Goal: Information Seeking & Learning: Learn about a topic

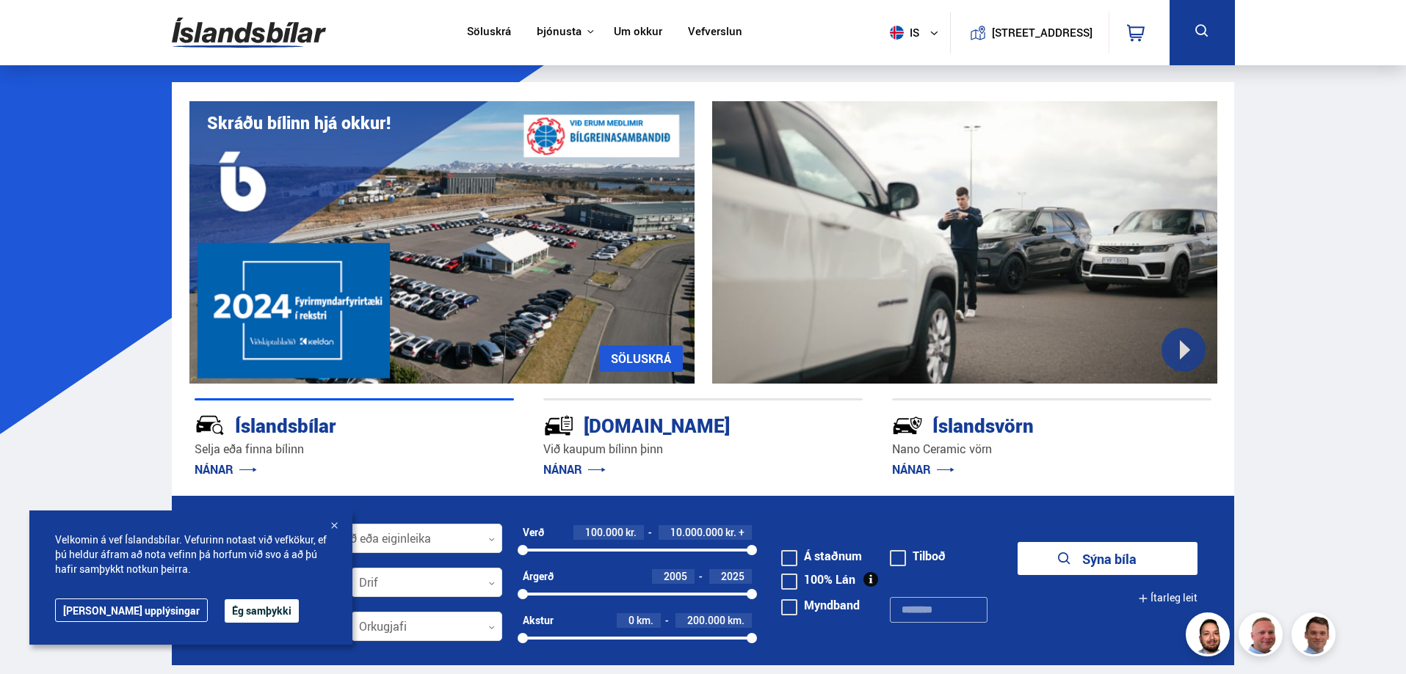
click at [225, 609] on button "Ég samþykki" at bounding box center [262, 611] width 74 height 23
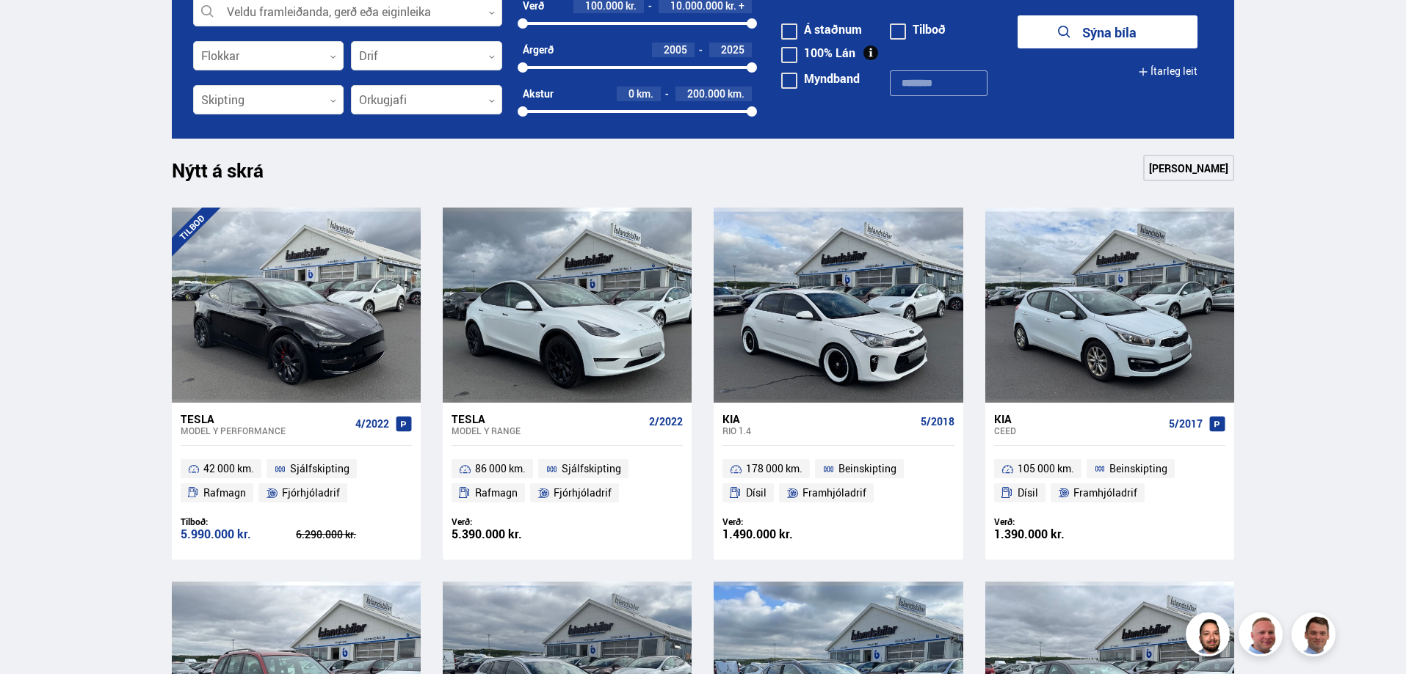
drag, startPoint x: 70, startPoint y: 254, endPoint x: 59, endPoint y: 271, distance: 19.8
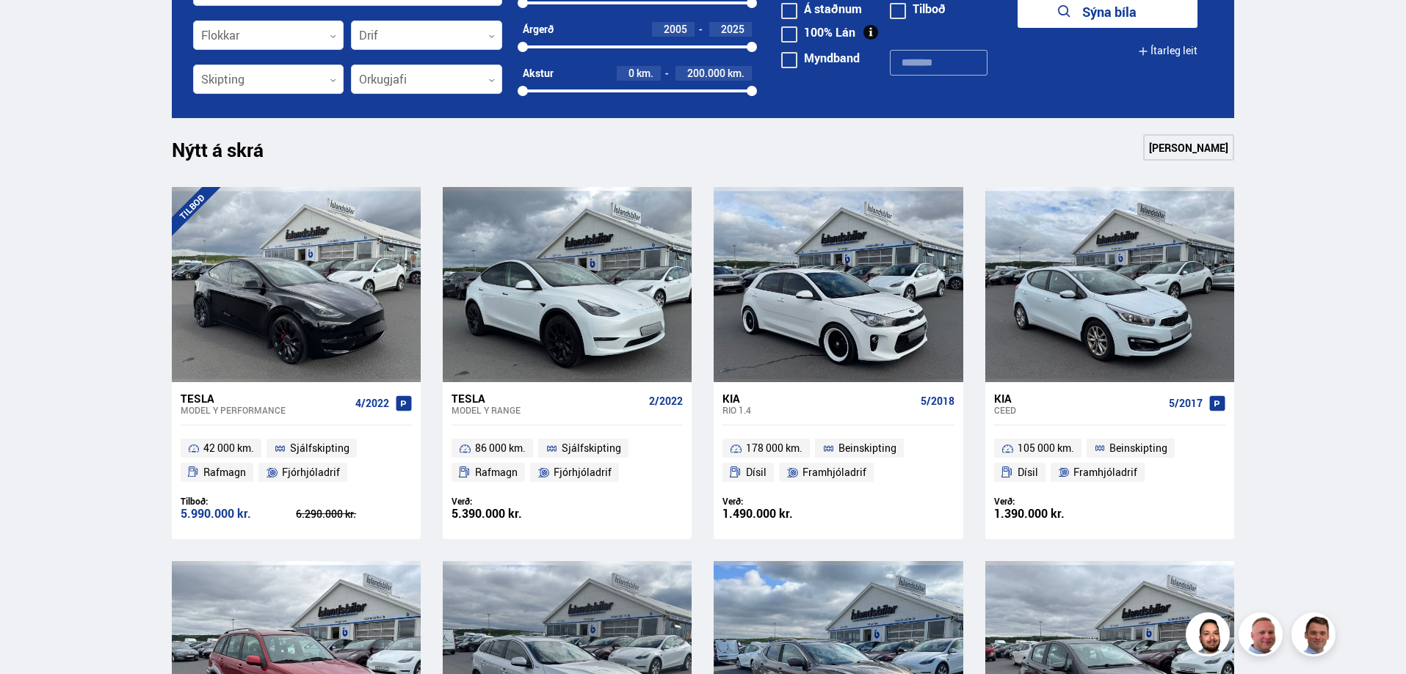
drag, startPoint x: 123, startPoint y: 283, endPoint x: 108, endPoint y: 311, distance: 31.9
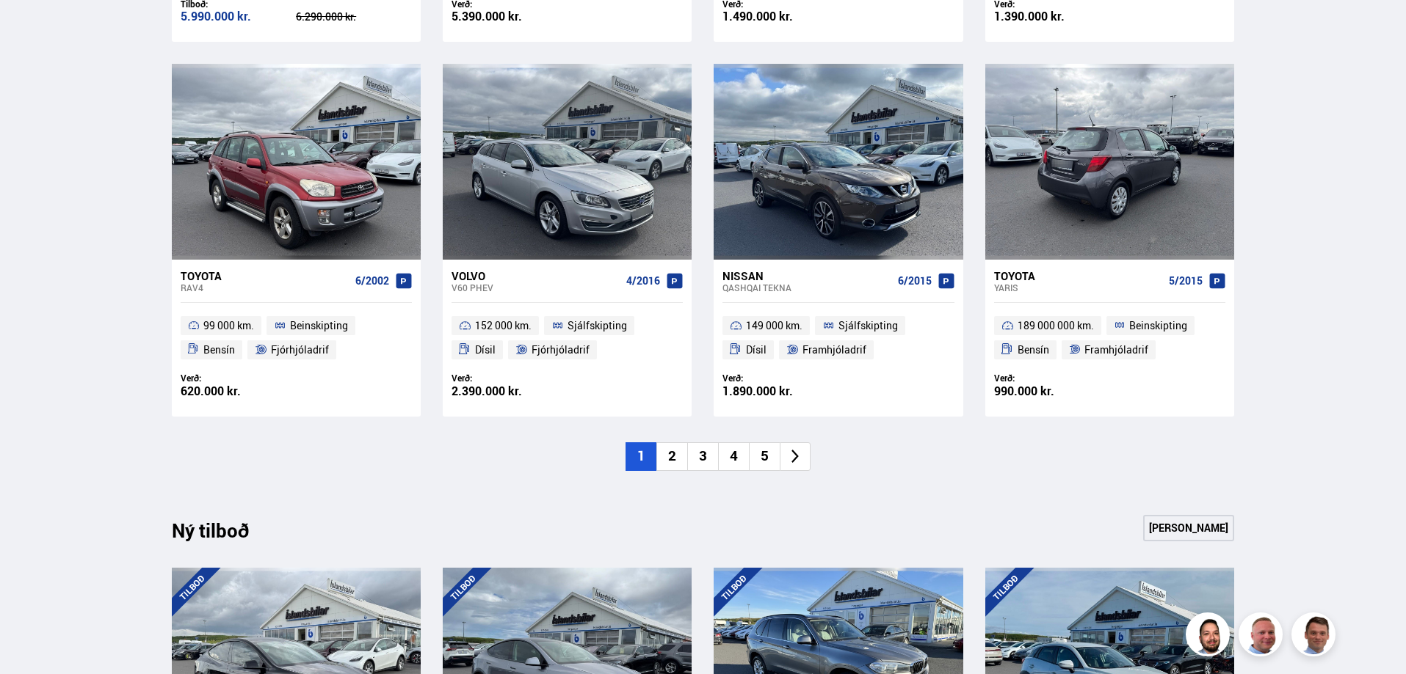
scroll to position [1046, 0]
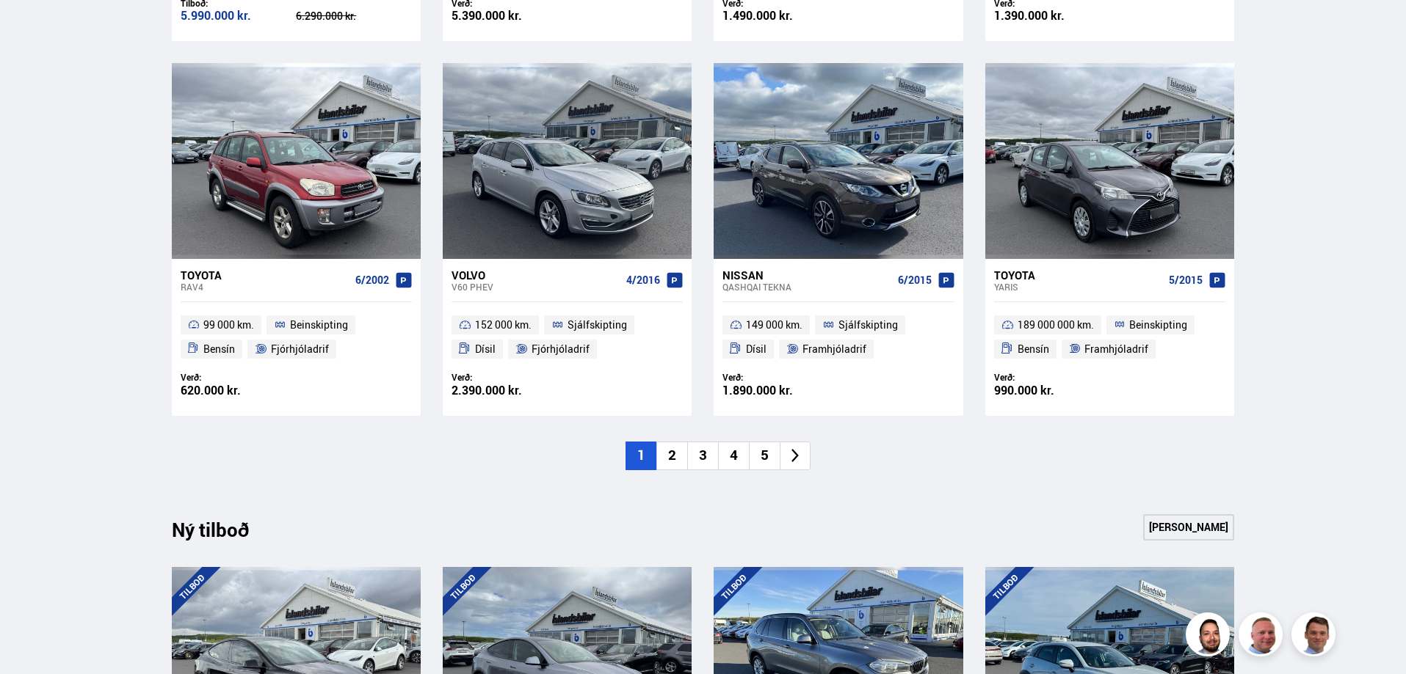
click at [683, 465] on li "2" at bounding box center [671, 456] width 31 height 29
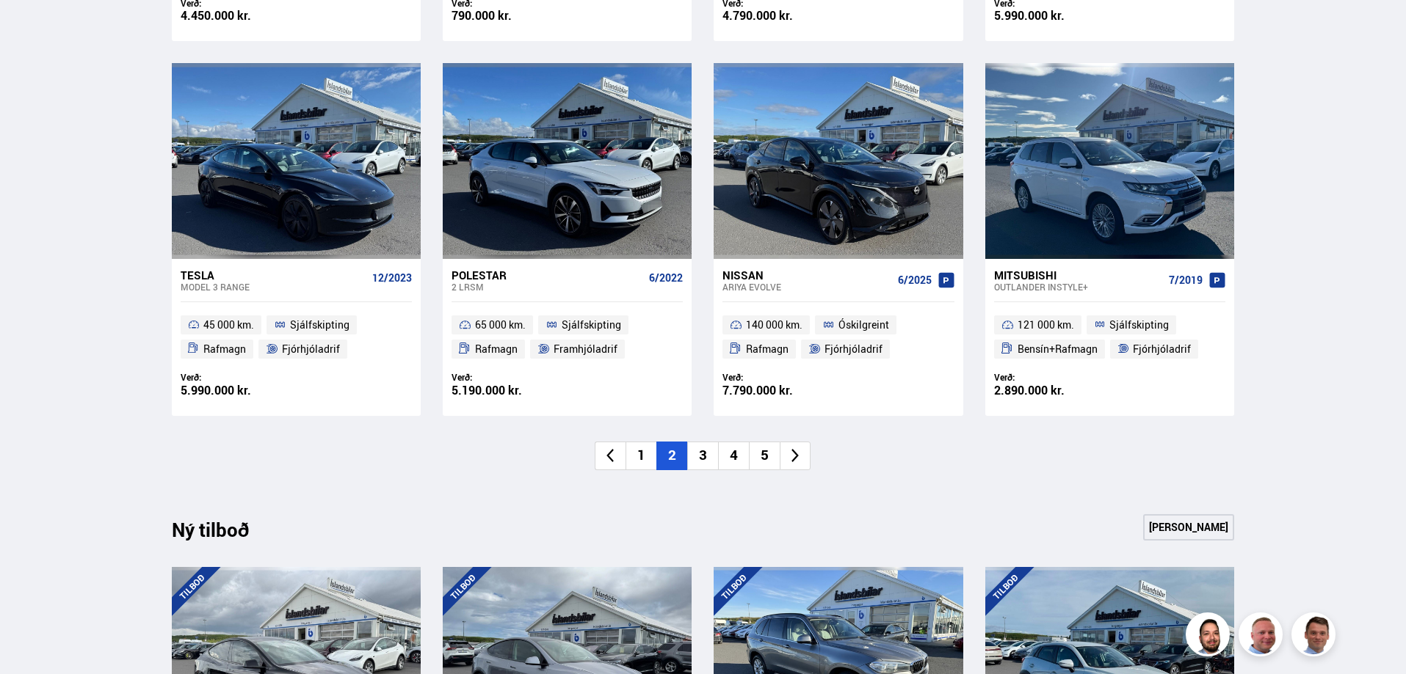
click at [103, 319] on div "Söluskrá Þjónusta Íslandsbílar Kaupumbila.is Íslandsvörn Leiðbeiningar Um okkur…" at bounding box center [703, 428] width 1406 height 2949
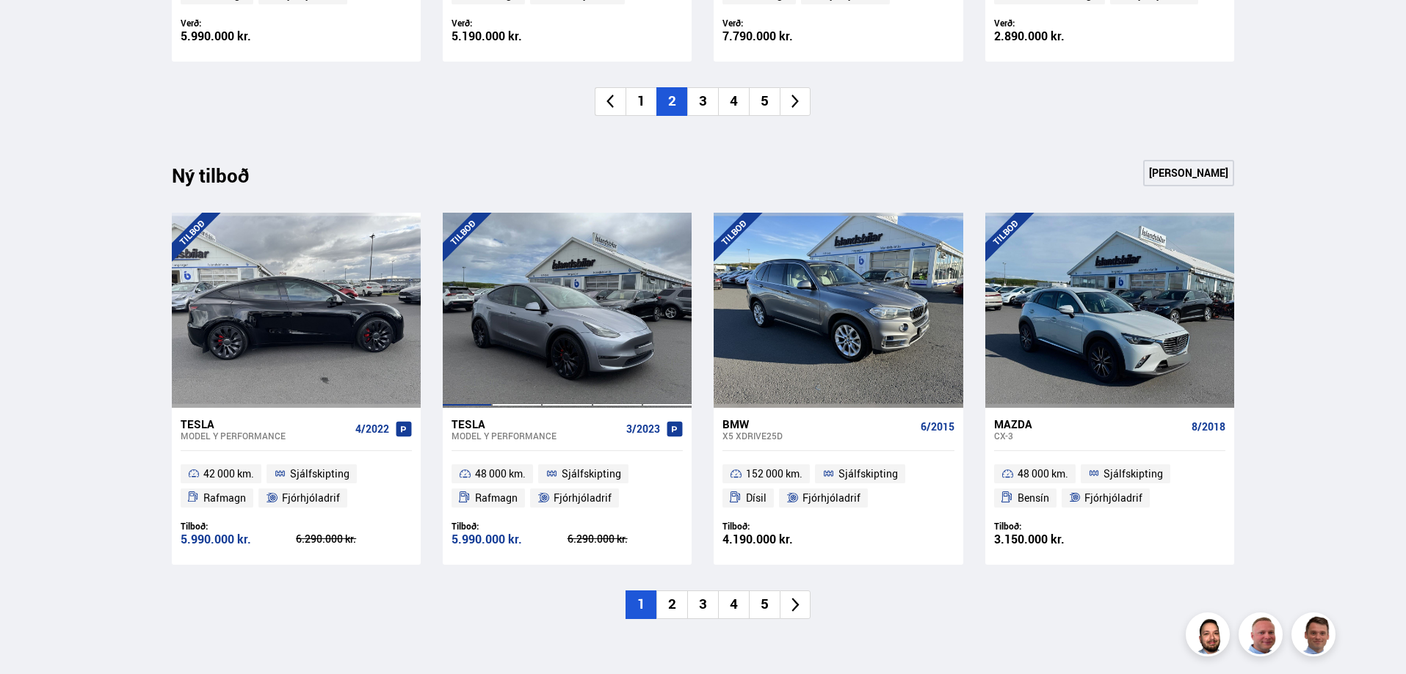
scroll to position [1413, 0]
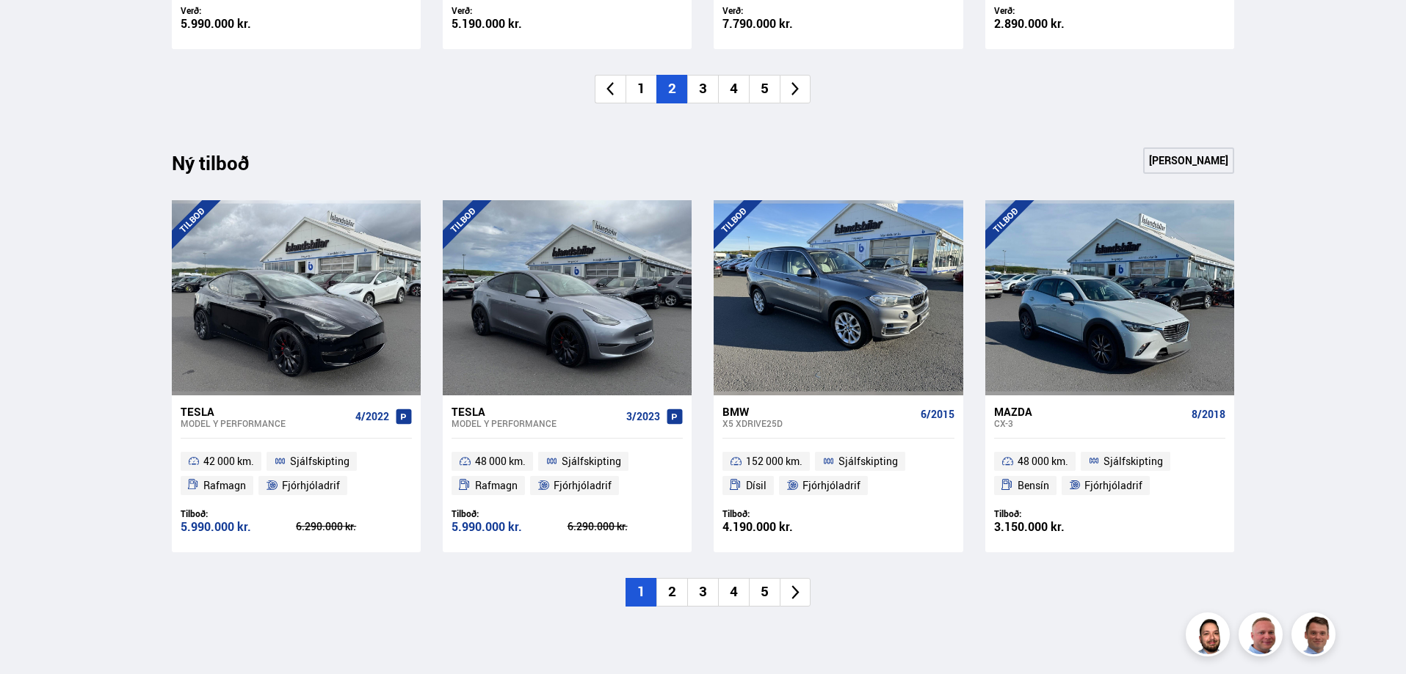
click at [673, 597] on li "2" at bounding box center [671, 592] width 31 height 29
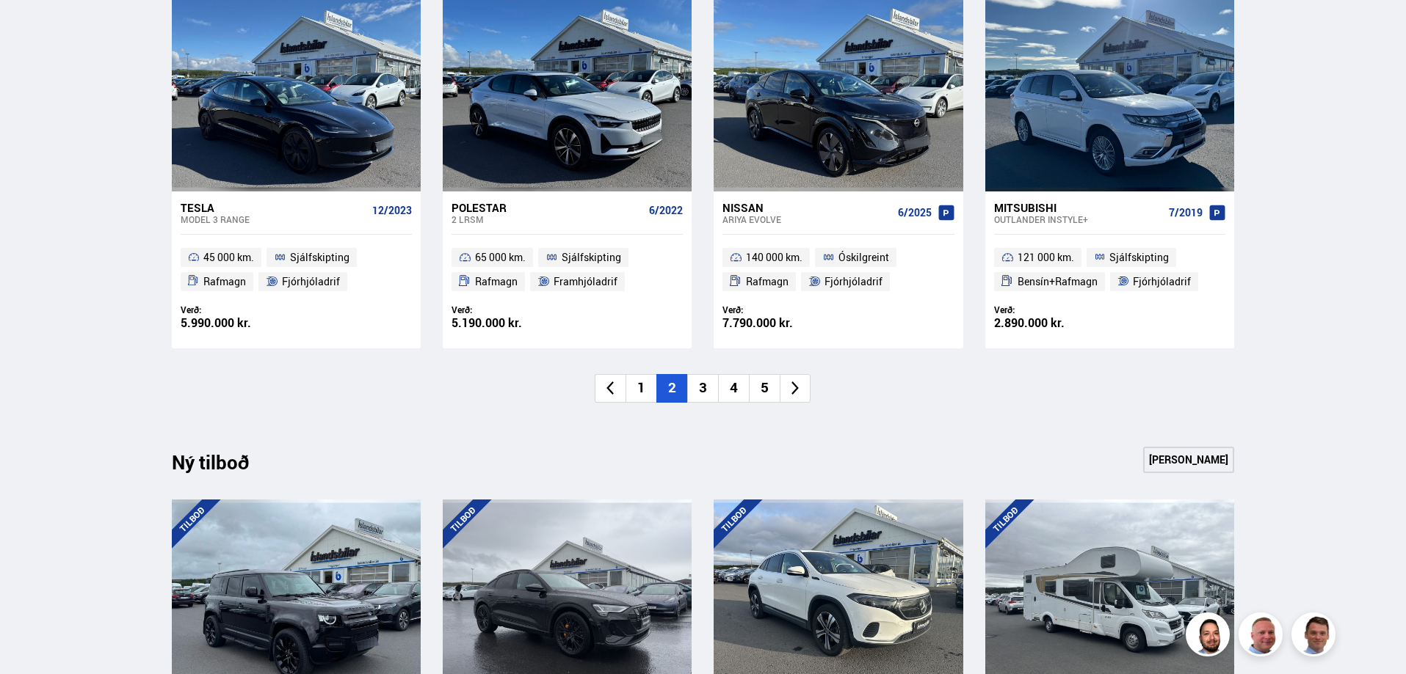
scroll to position [979, 0]
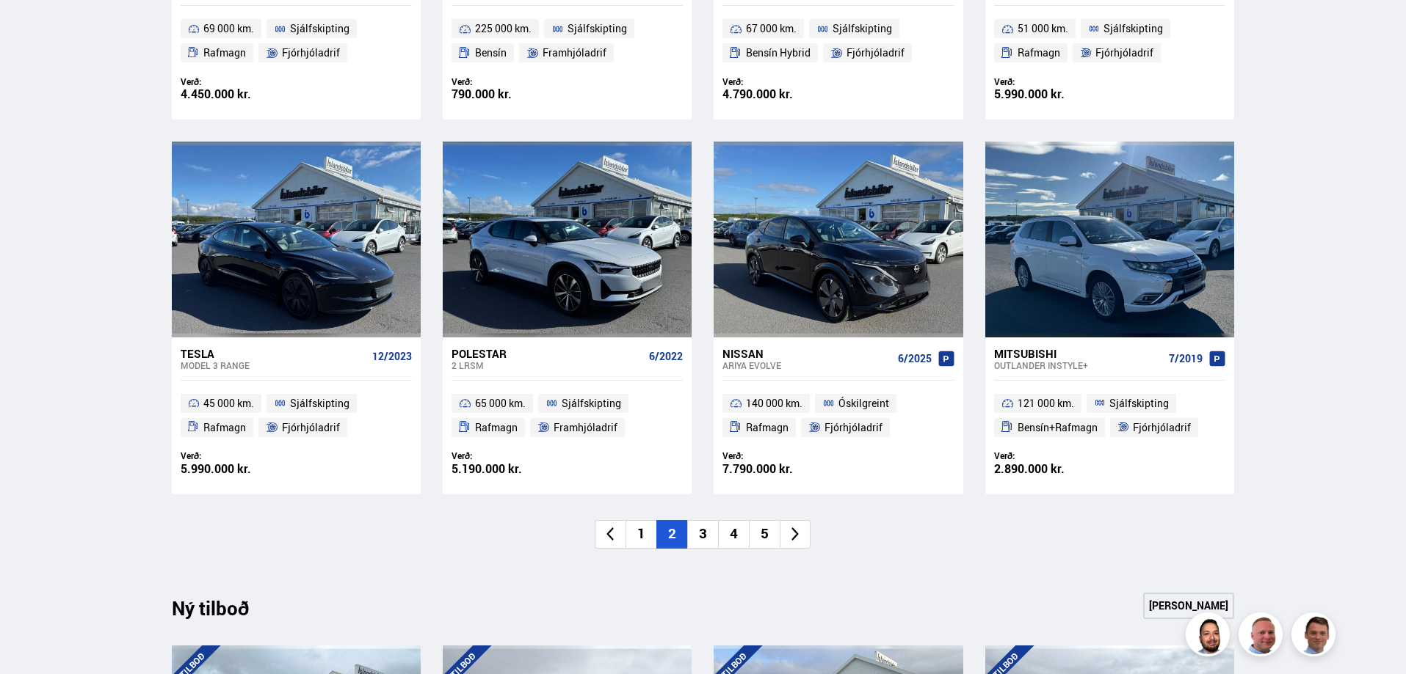
drag, startPoint x: 1379, startPoint y: 303, endPoint x: 1367, endPoint y: 268, distance: 37.4
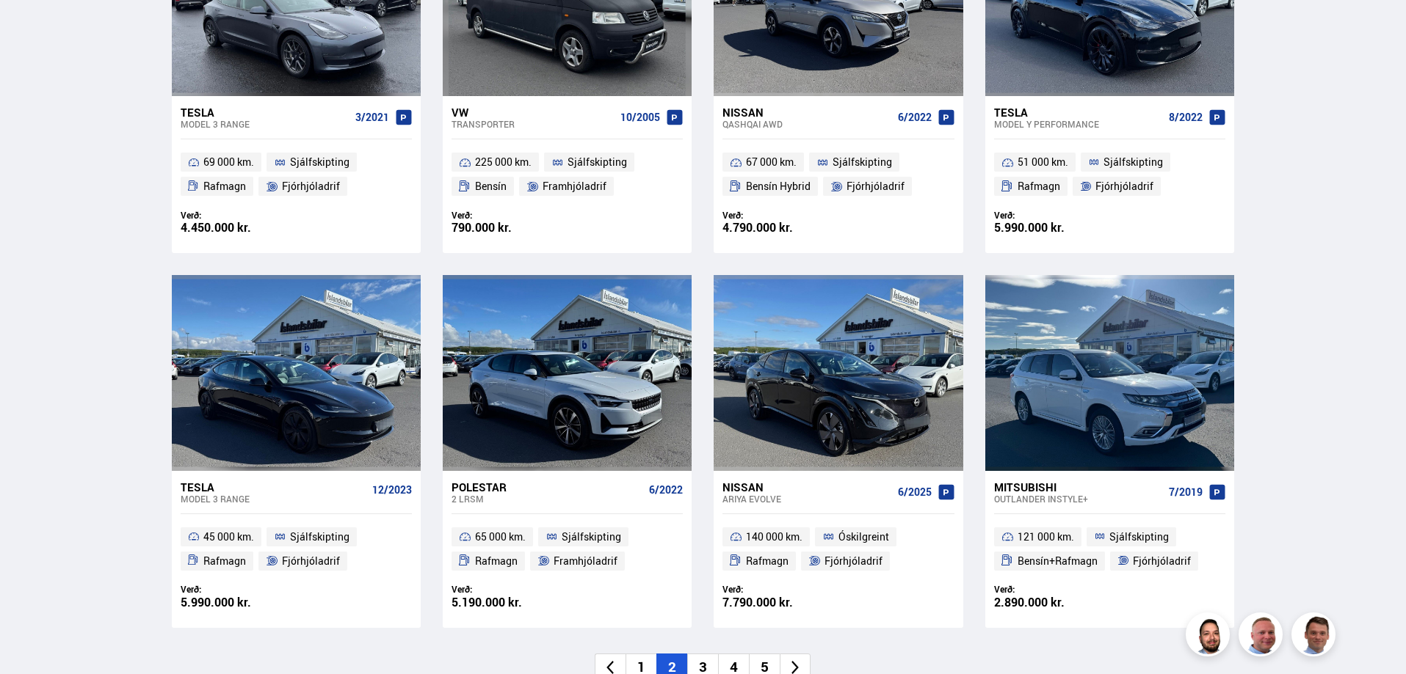
drag, startPoint x: 122, startPoint y: 324, endPoint x: 126, endPoint y: 296, distance: 28.9
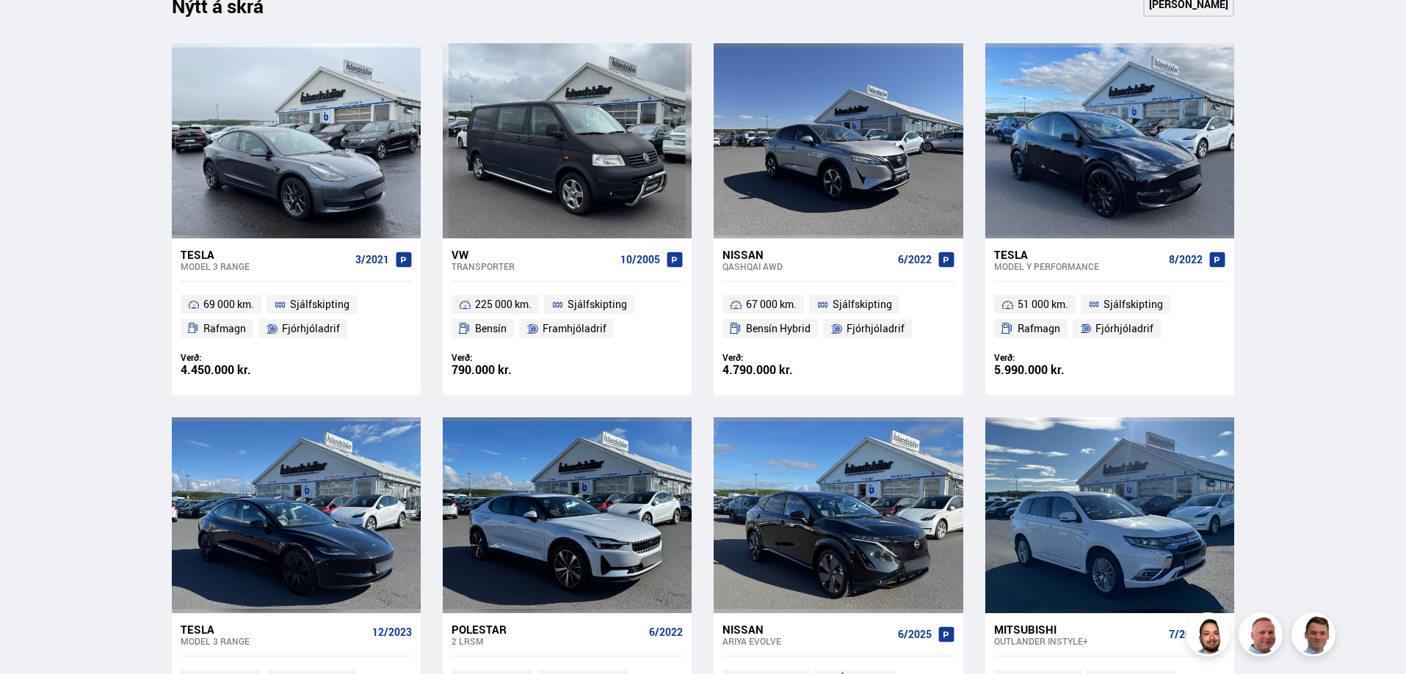
scroll to position [974, 0]
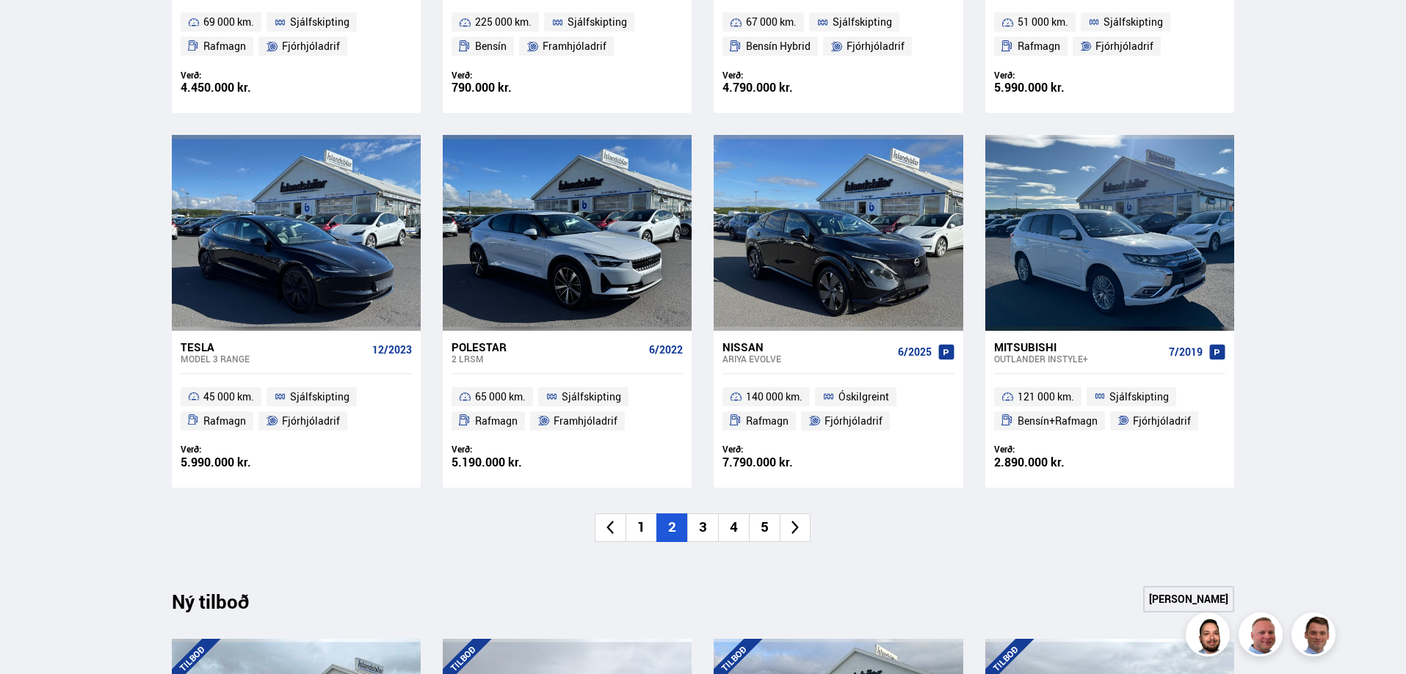
click at [715, 523] on li "3" at bounding box center [702, 528] width 31 height 29
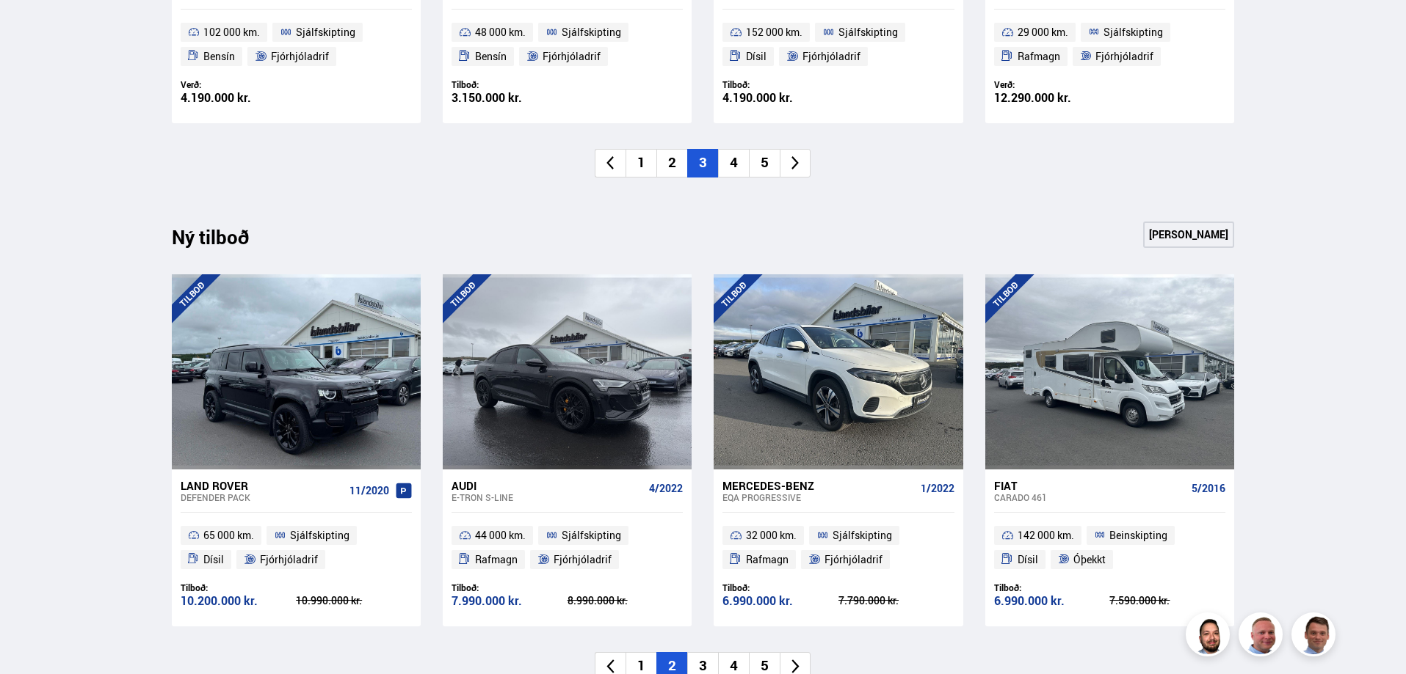
scroll to position [1341, 0]
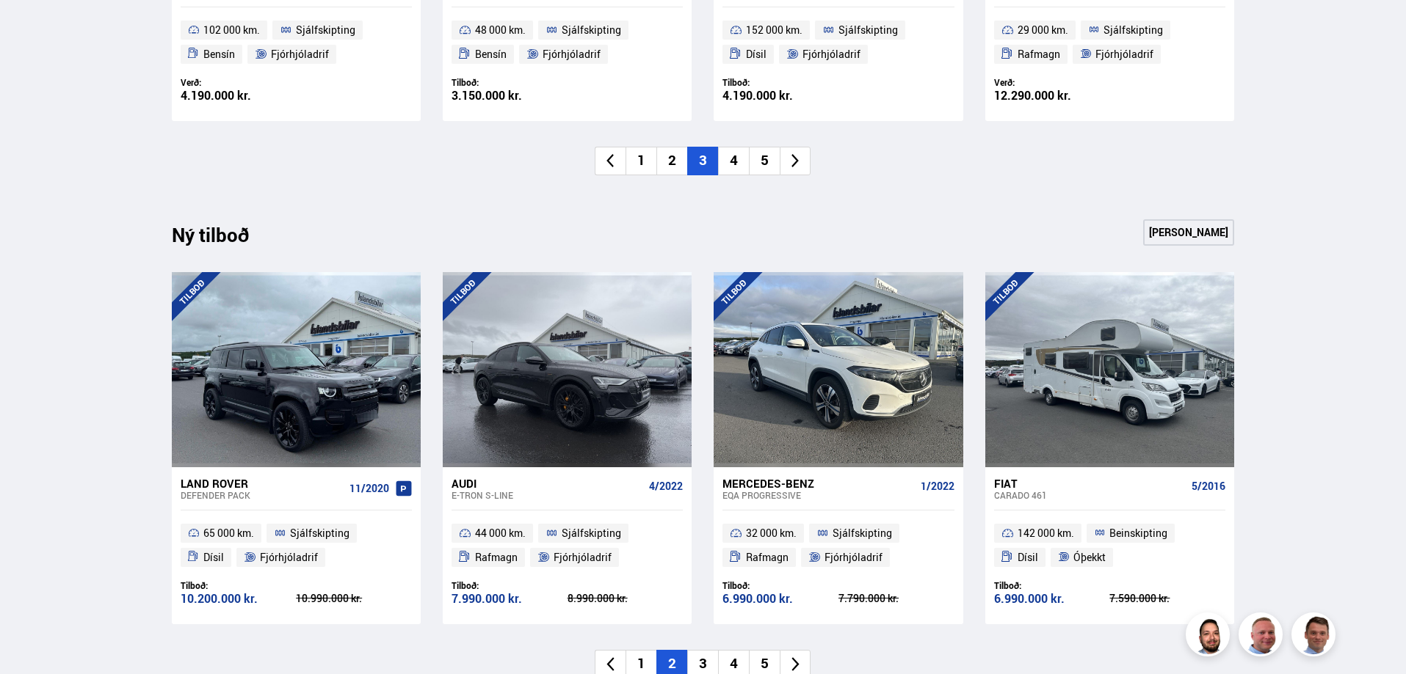
click at [737, 154] on li "4" at bounding box center [733, 161] width 31 height 29
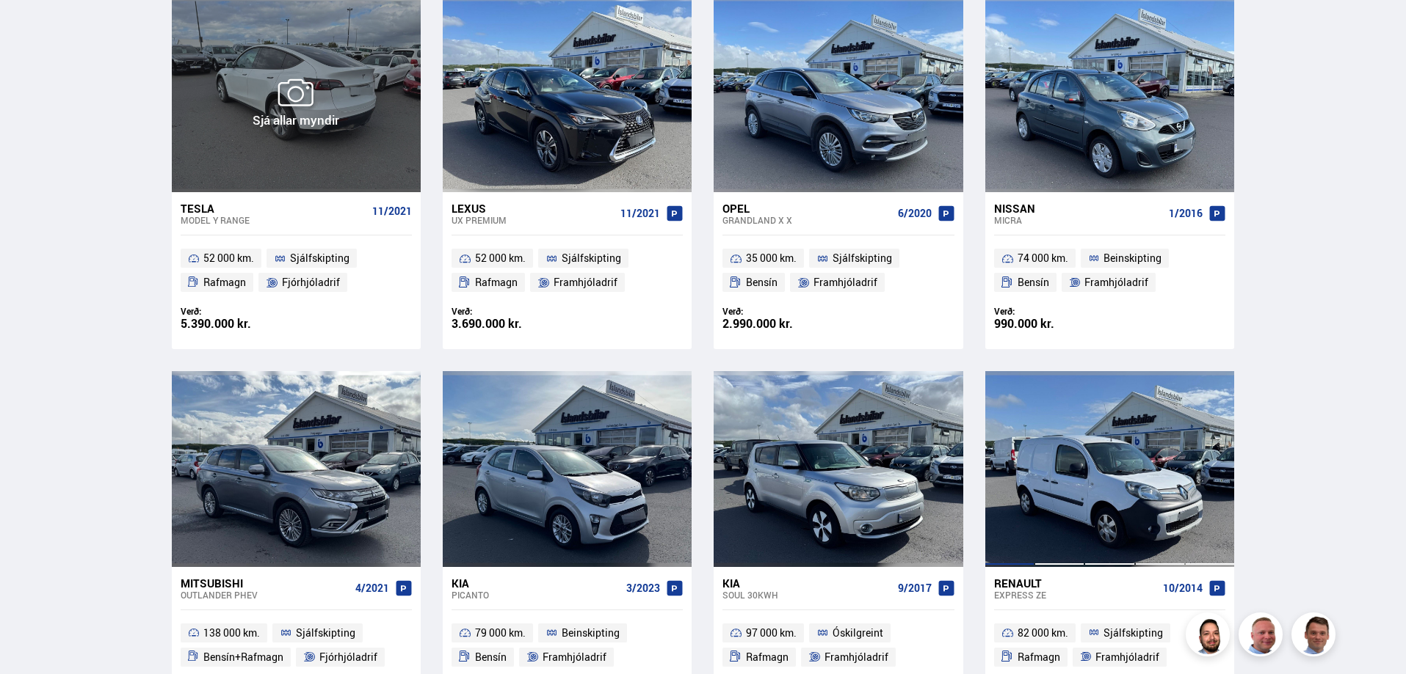
scroll to position [974, 0]
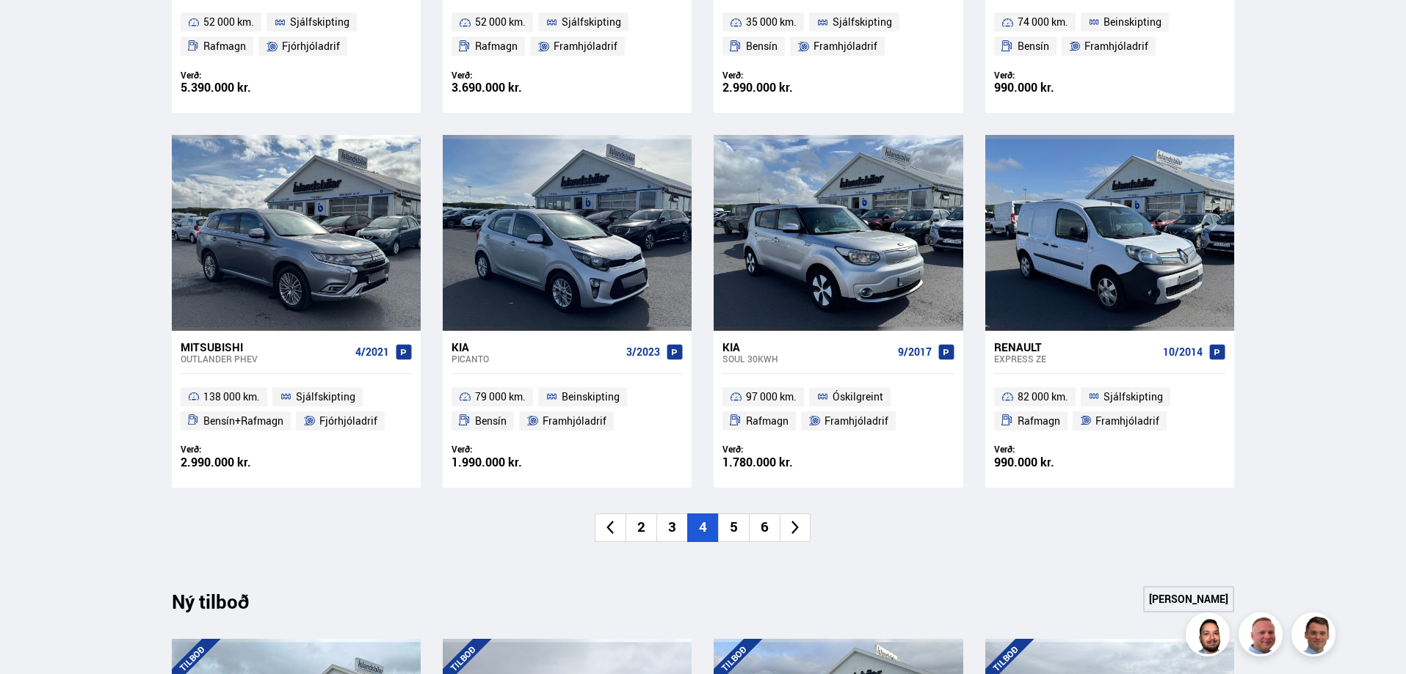
click at [732, 530] on li "5" at bounding box center [733, 528] width 31 height 29
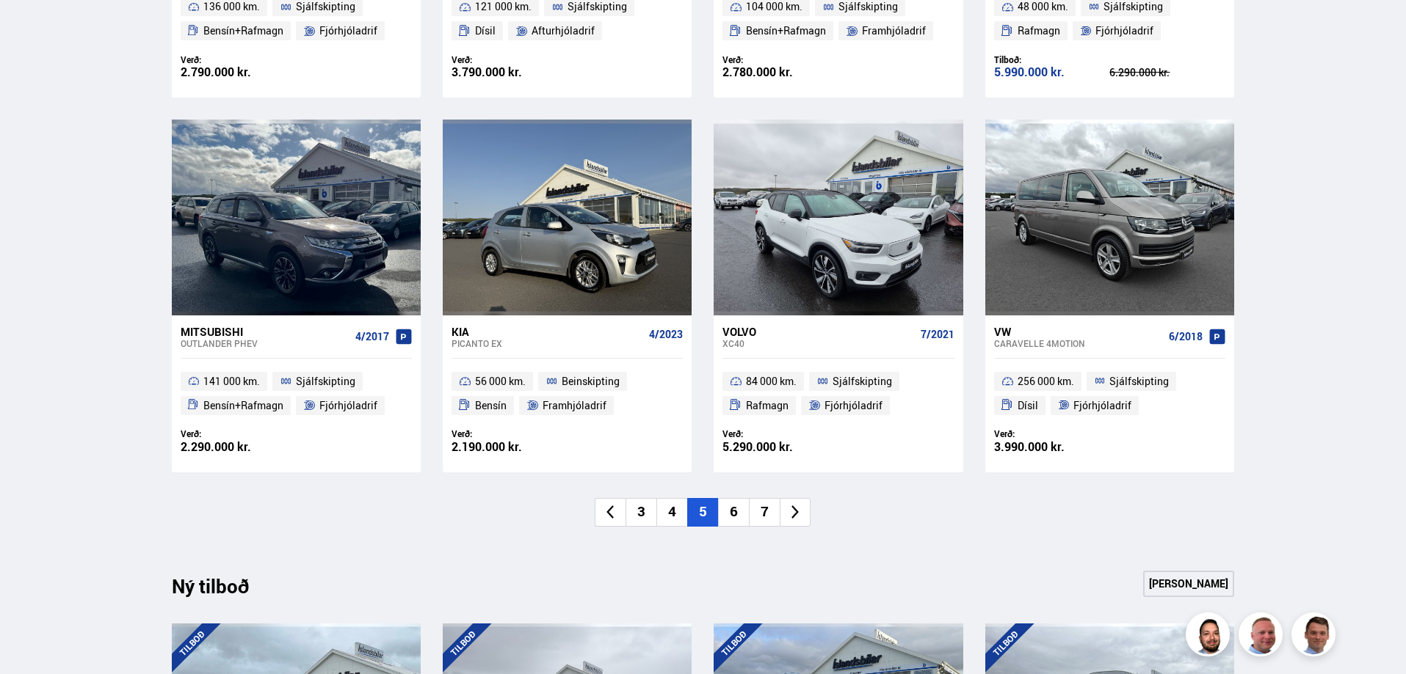
scroll to position [997, 0]
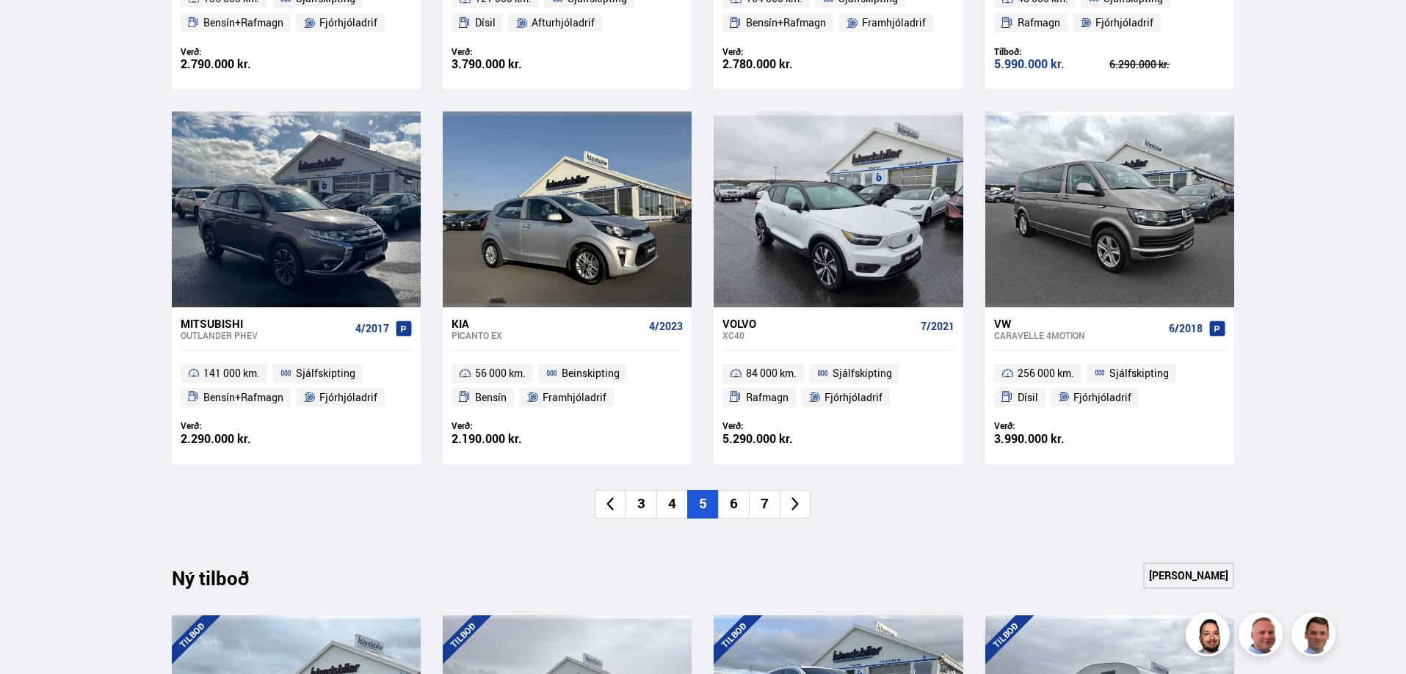
click at [730, 517] on li "6" at bounding box center [733, 504] width 31 height 29
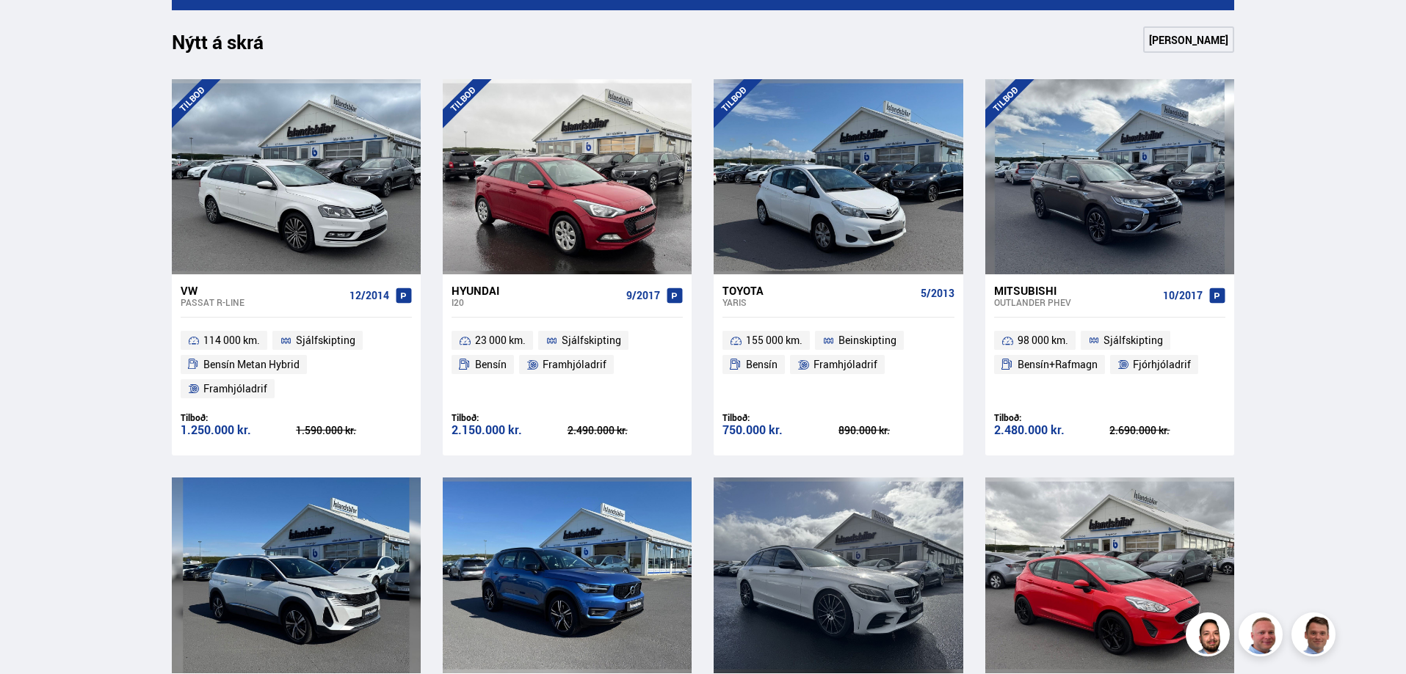
drag, startPoint x: 1359, startPoint y: 321, endPoint x: 1345, endPoint y: 363, distance: 43.4
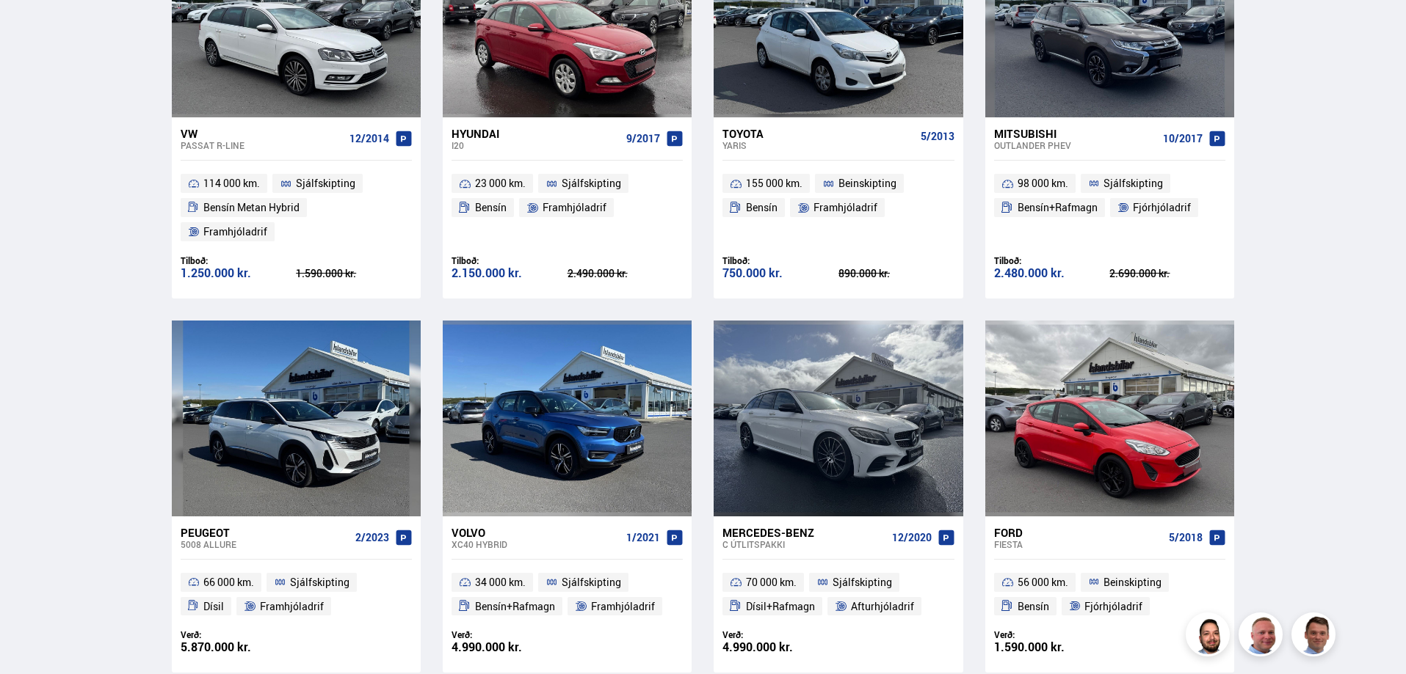
scroll to position [876, 0]
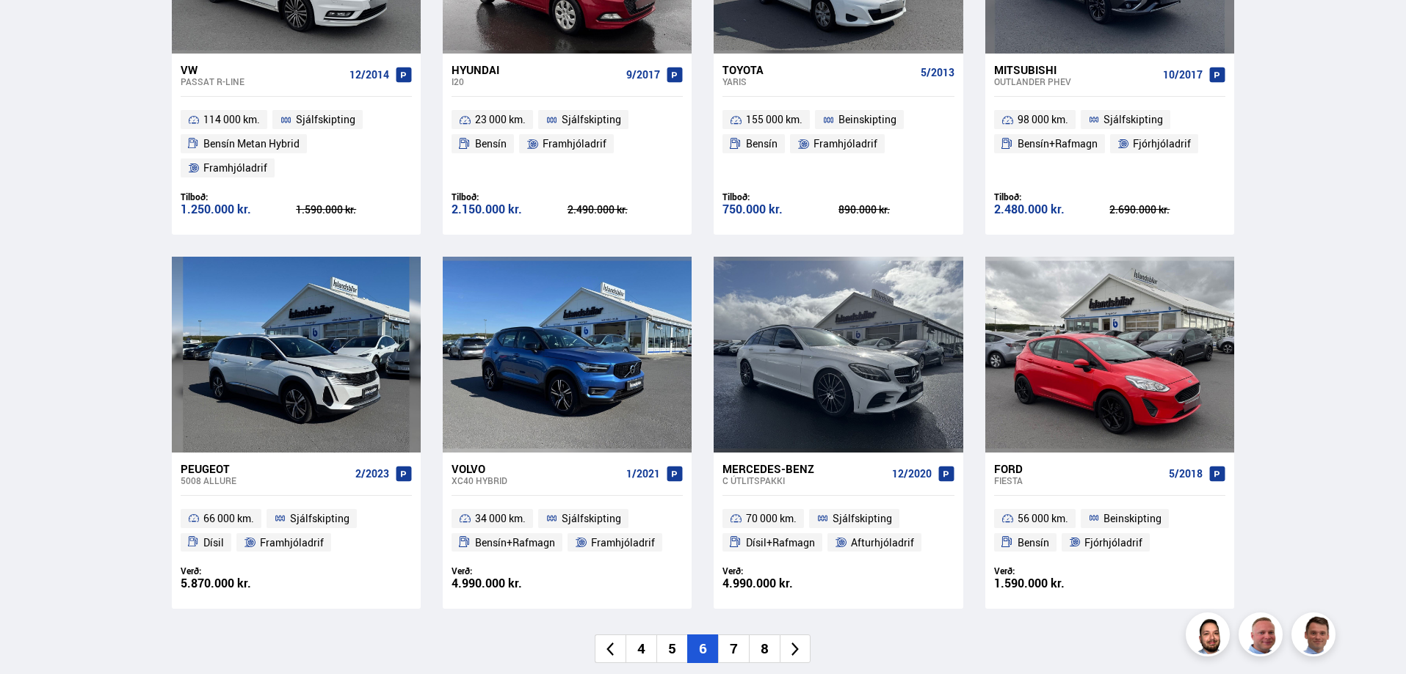
click at [728, 635] on li "7" at bounding box center [733, 649] width 31 height 29
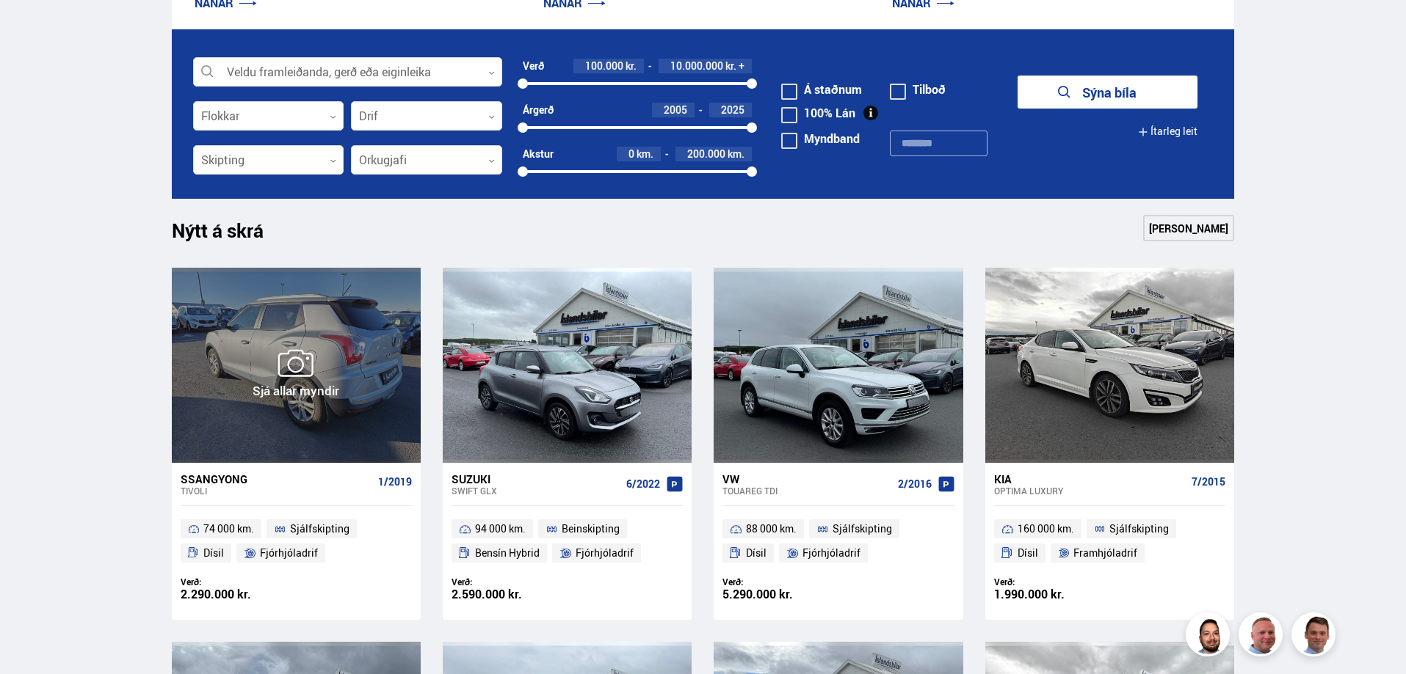
scroll to position [69, 0]
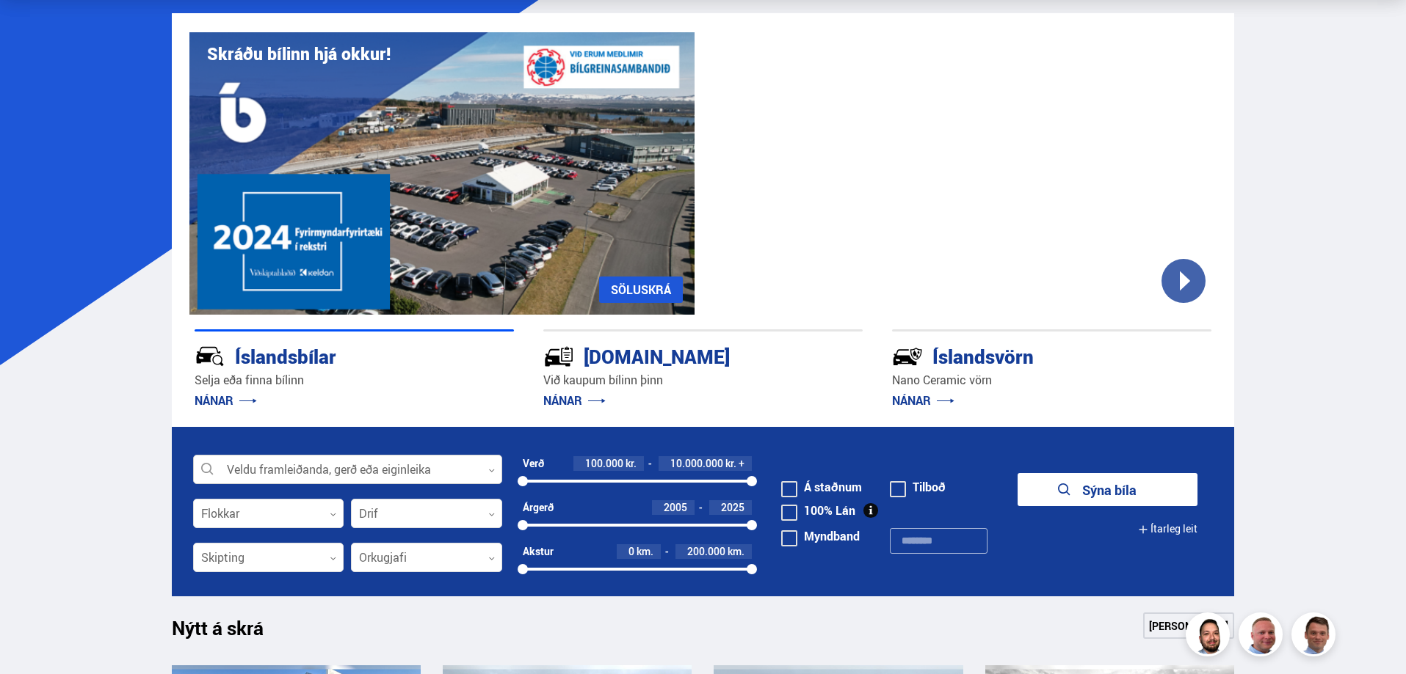
click at [301, 473] on div at bounding box center [347, 470] width 309 height 29
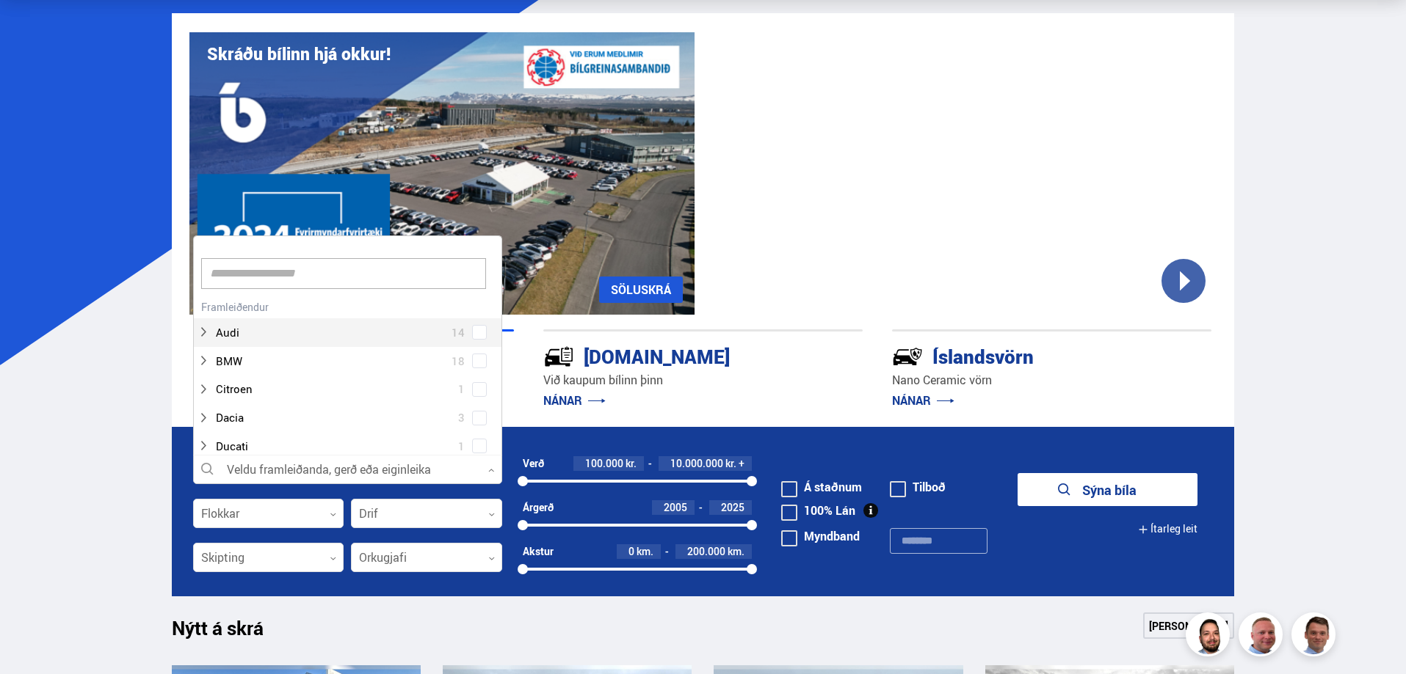
scroll to position [219, 305]
click at [341, 278] on input at bounding box center [343, 273] width 285 height 31
type input "***"
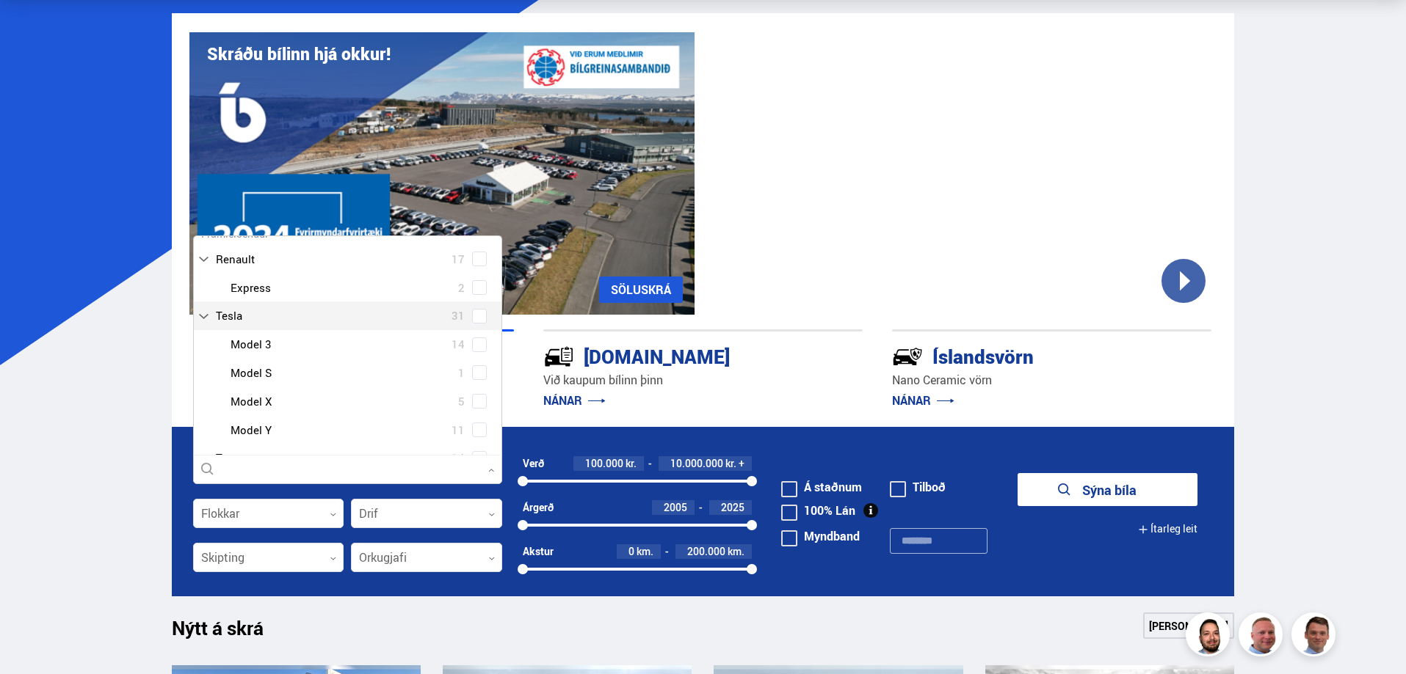
click at [478, 316] on div "Tesla 31 Tesla Model 3 14 Tesla Model S 1 Tesla Model X 5 Tesla Model Y 11" at bounding box center [348, 373] width 308 height 142
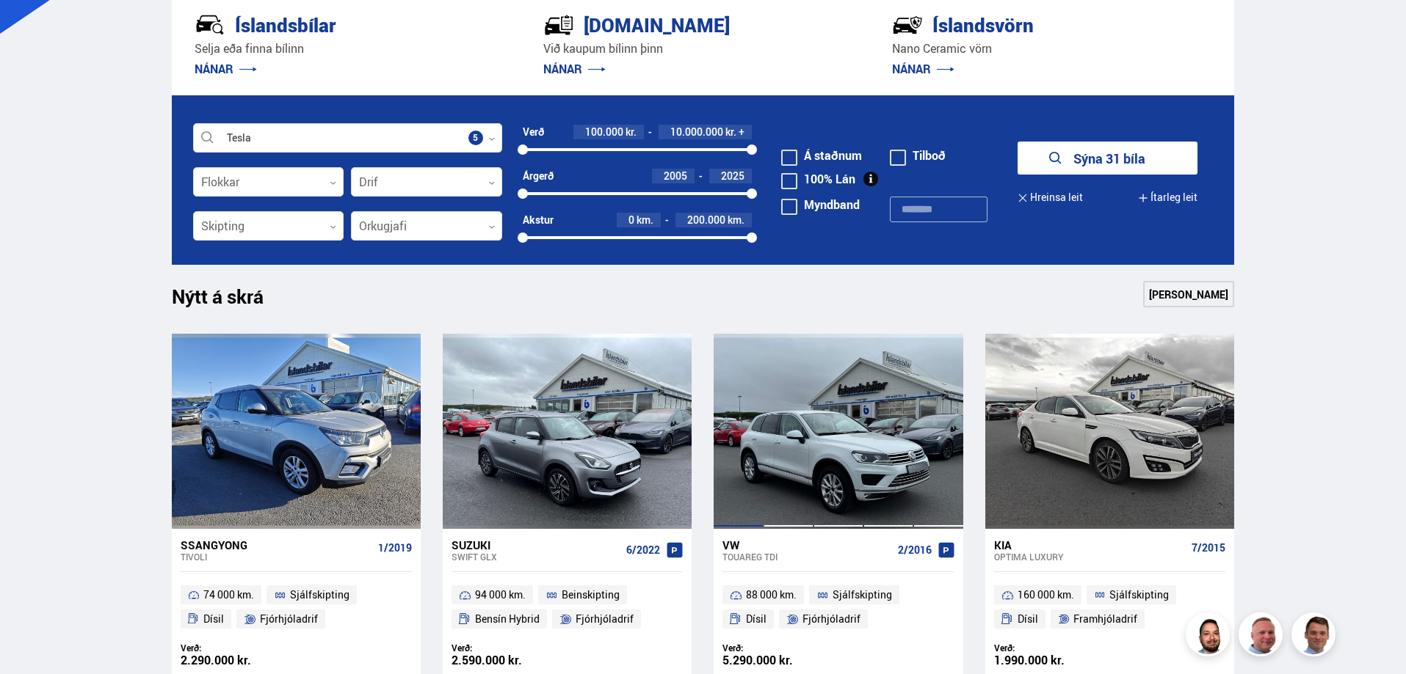
scroll to position [436, 0]
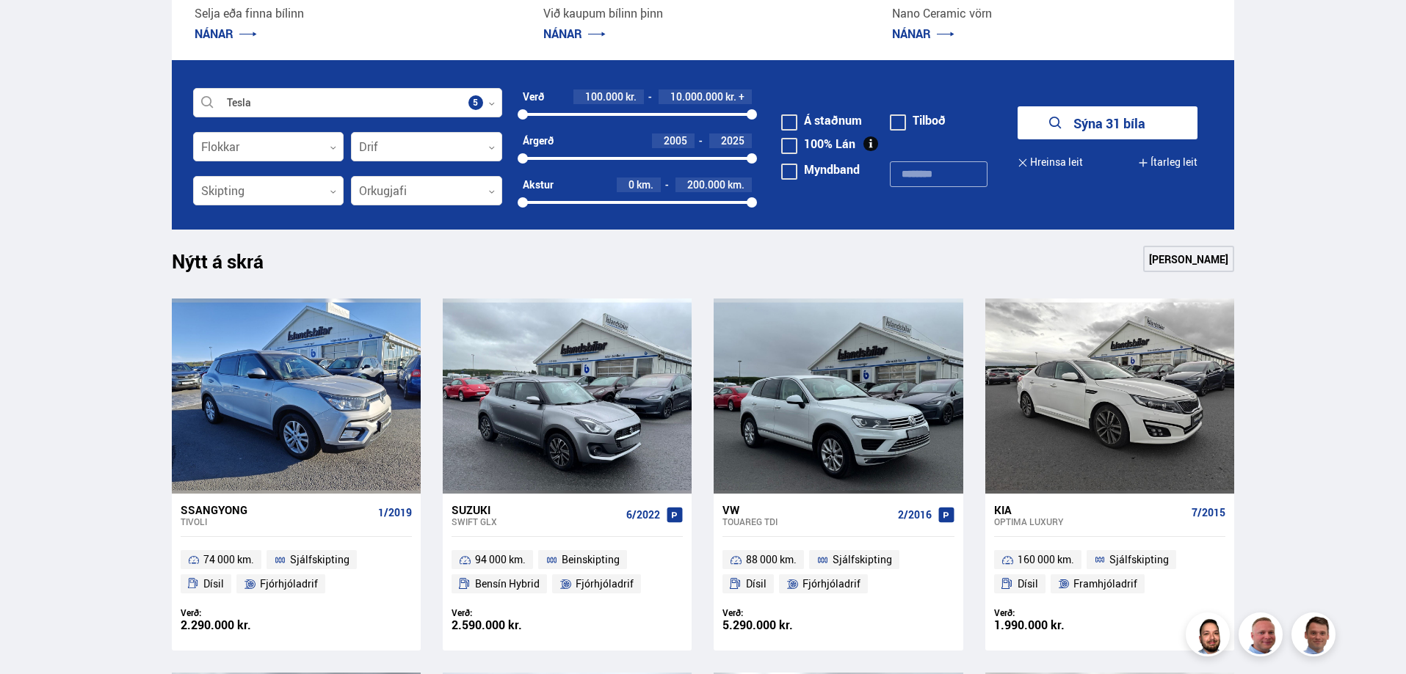
click at [1160, 125] on button "Sýna 31 bíla" at bounding box center [1107, 122] width 180 height 33
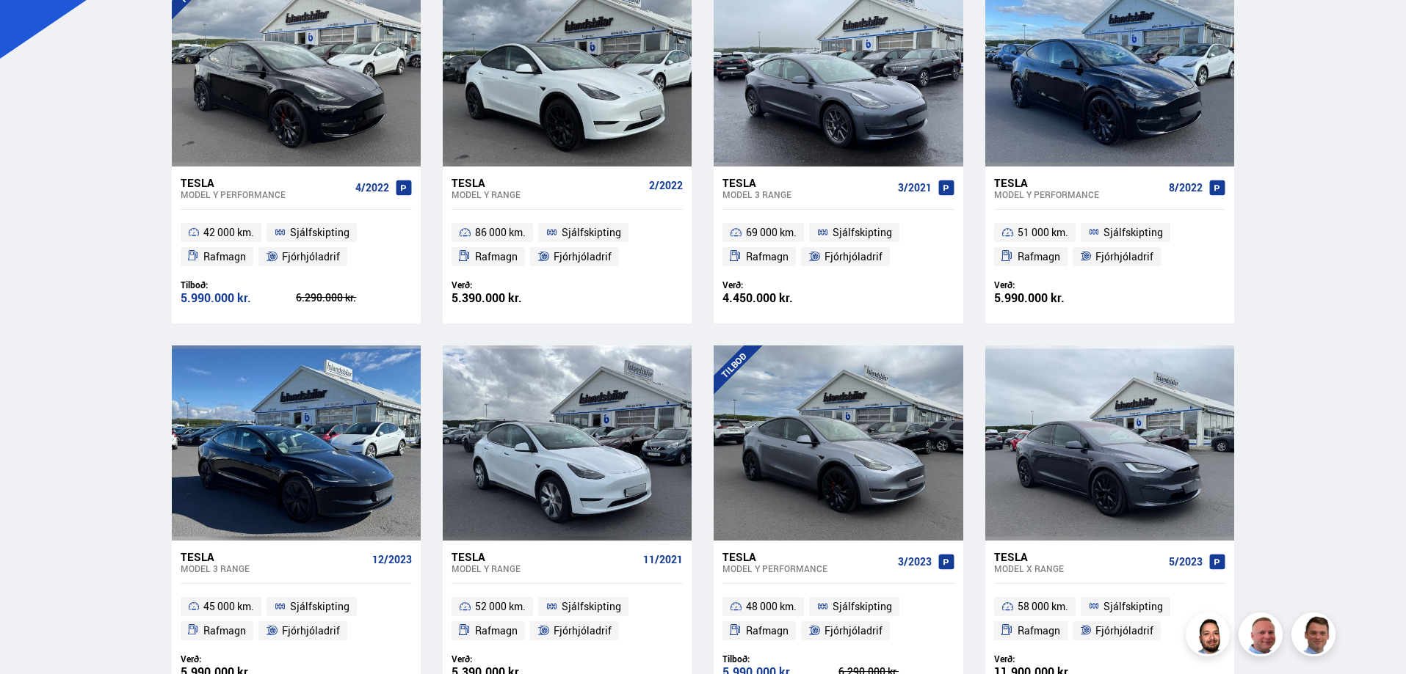
drag, startPoint x: 1367, startPoint y: 208, endPoint x: 1367, endPoint y: 217, distance: 8.1
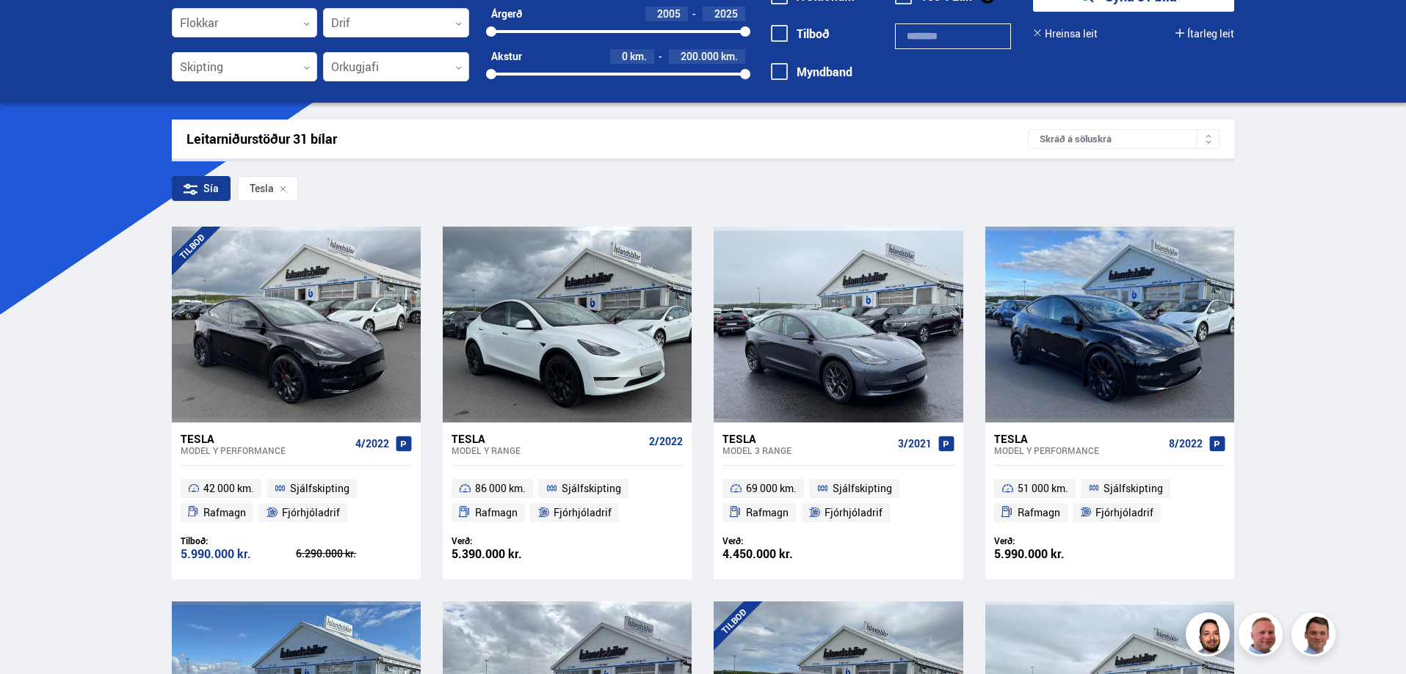
scroll to position [84, 0]
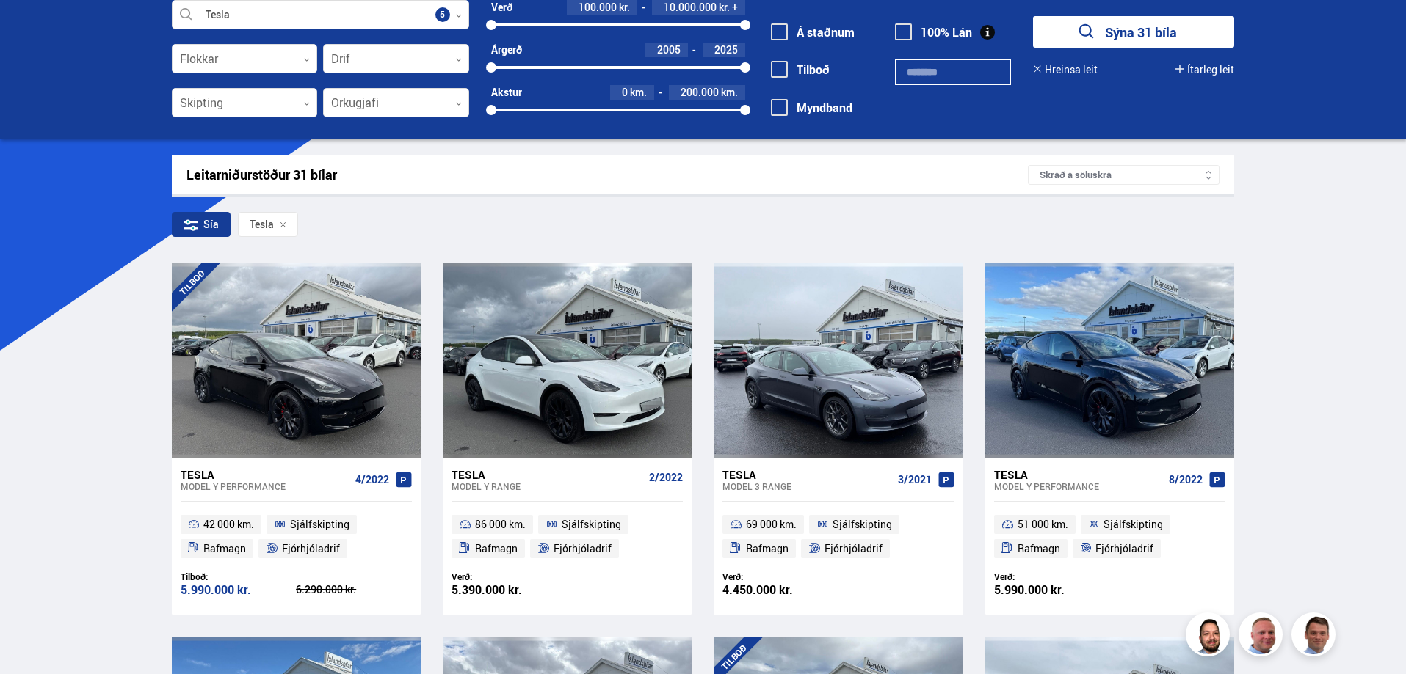
click at [1170, 175] on div "Skráð á söluskrá" at bounding box center [1124, 175] width 192 height 20
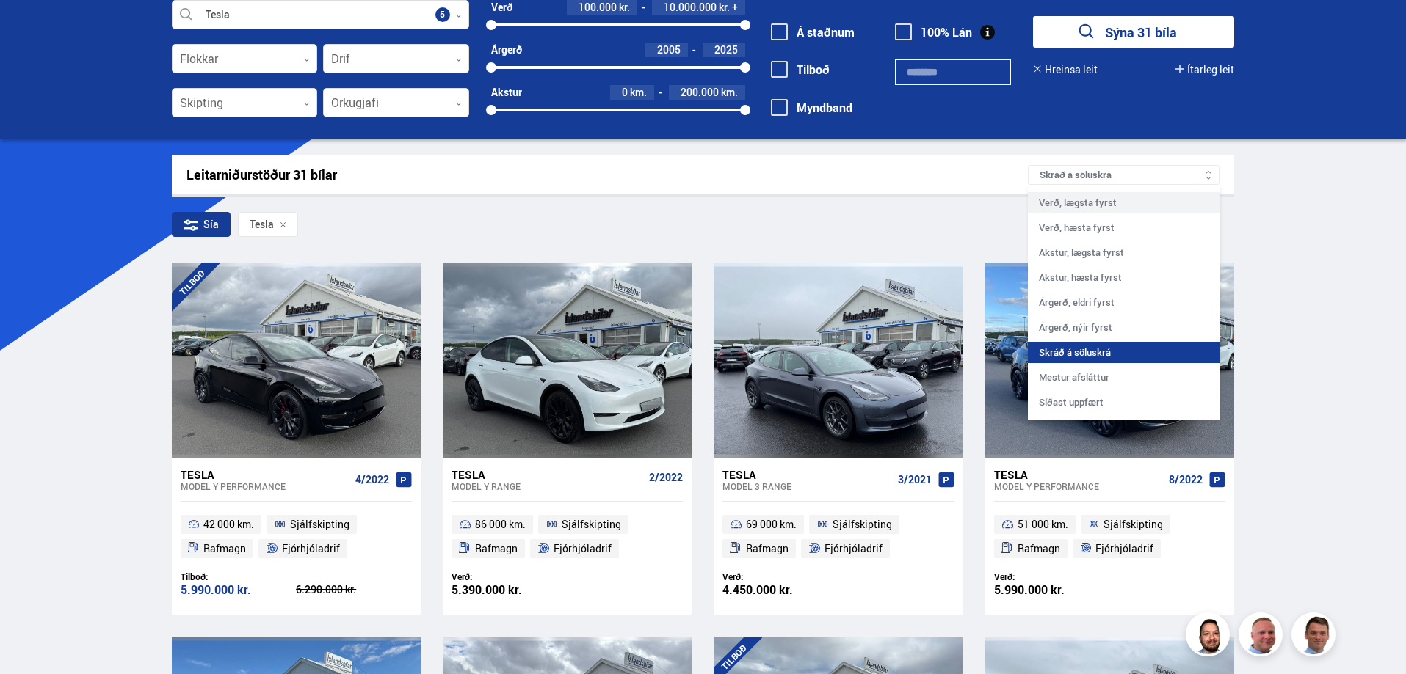
click at [1149, 204] on div "Verð, lægsta fyrst" at bounding box center [1124, 202] width 192 height 21
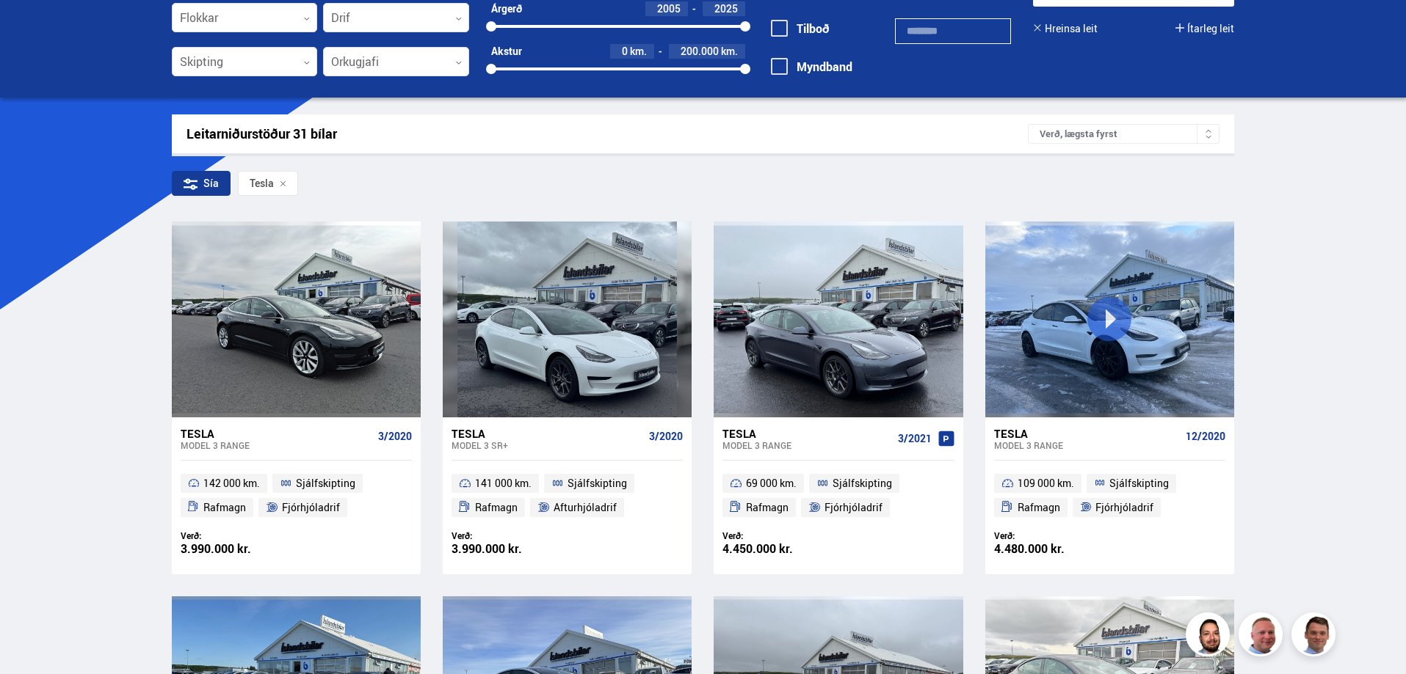
scroll to position [142, 0]
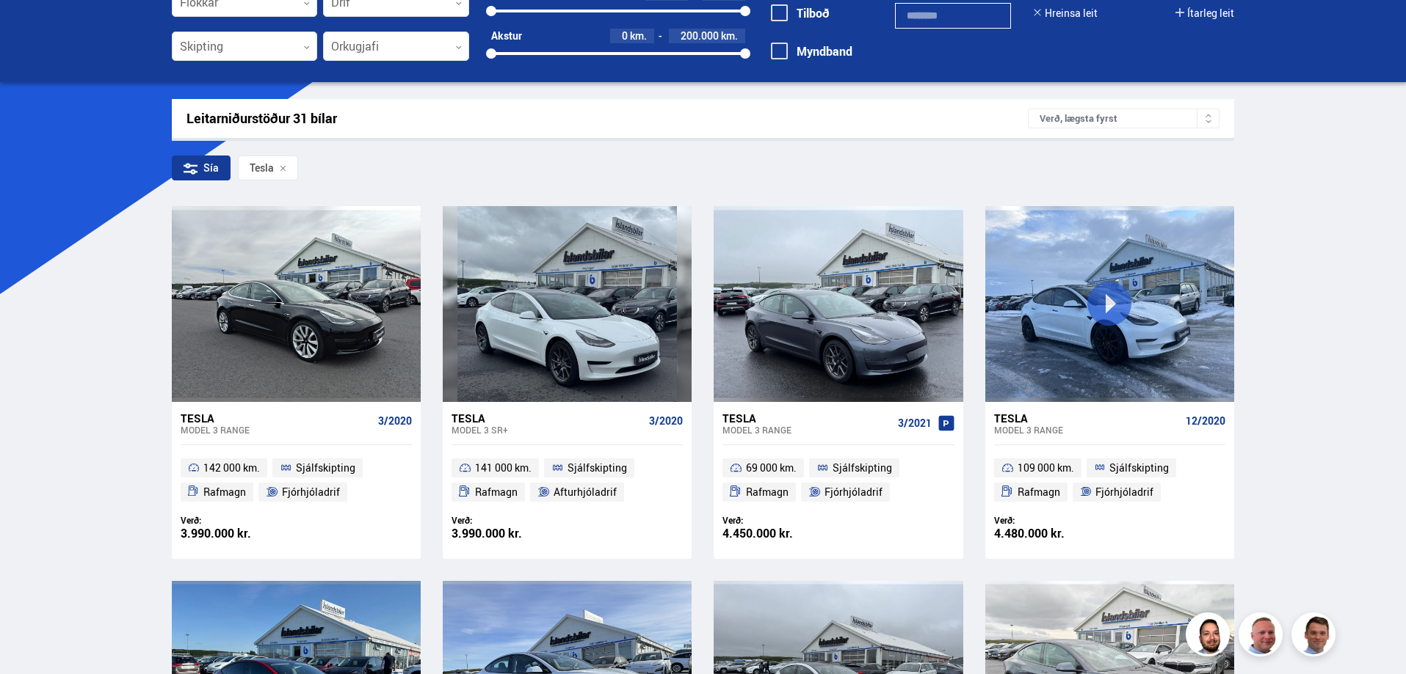
drag, startPoint x: 73, startPoint y: 383, endPoint x: 65, endPoint y: 399, distance: 17.1
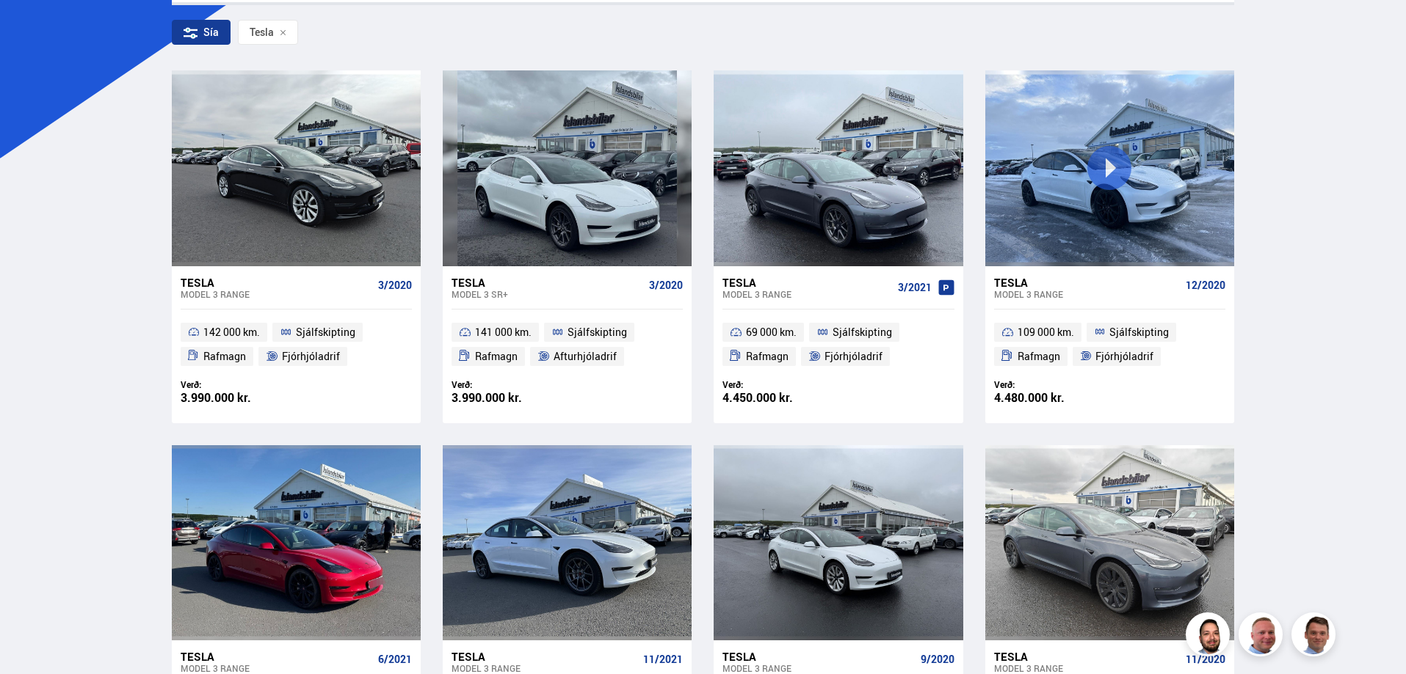
drag, startPoint x: 1284, startPoint y: 300, endPoint x: 1271, endPoint y: 329, distance: 31.2
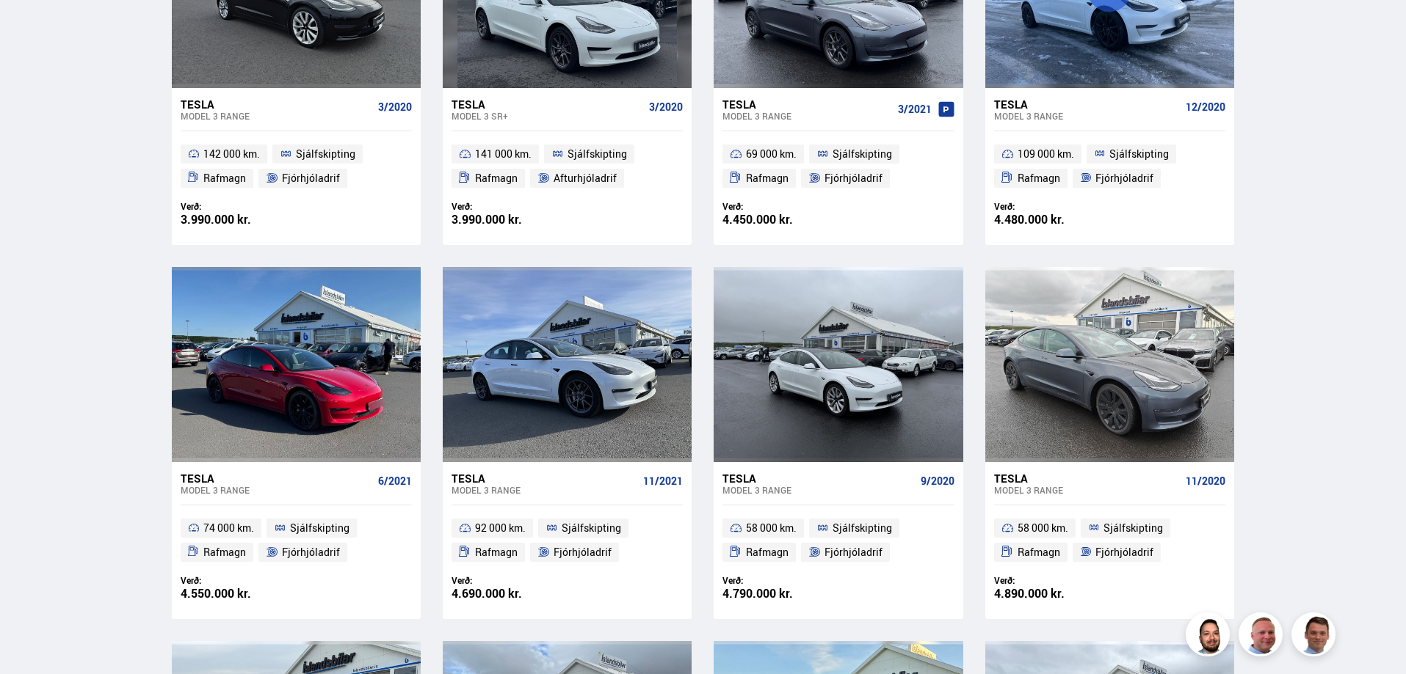
scroll to position [457, 0]
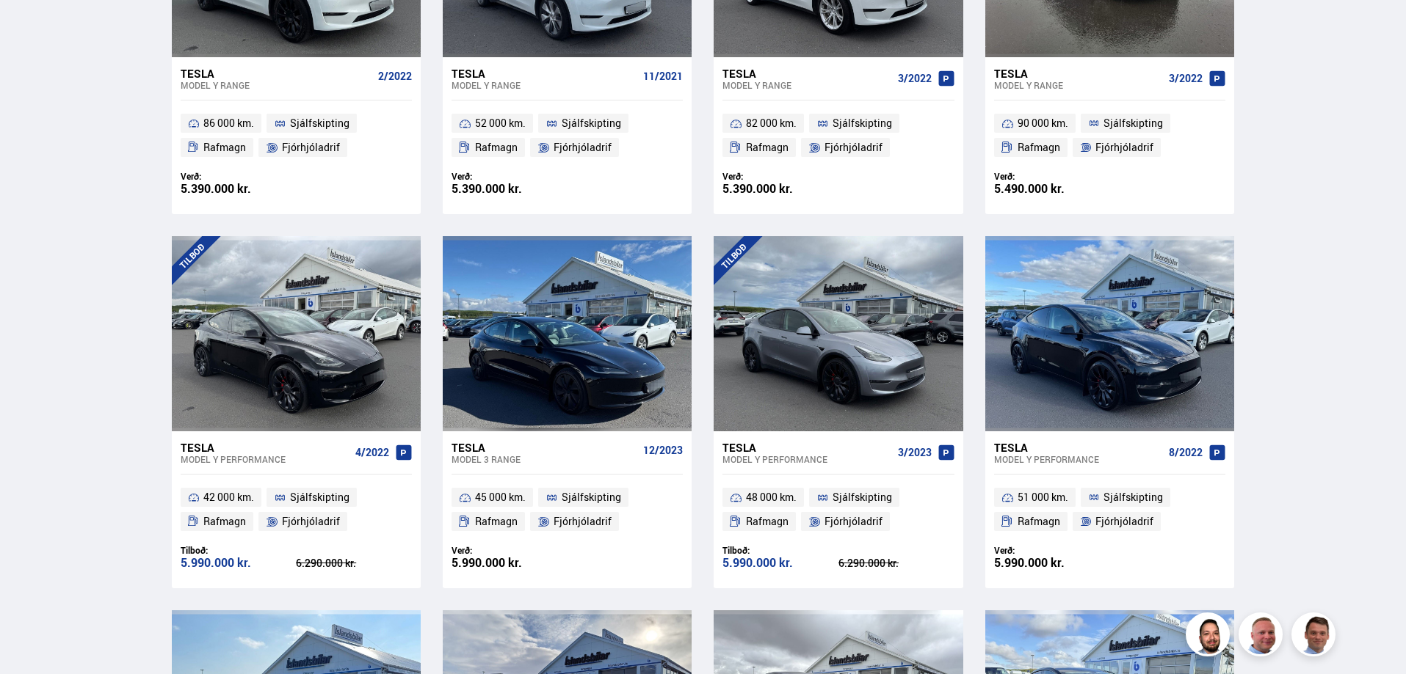
scroll to position [1663, 0]
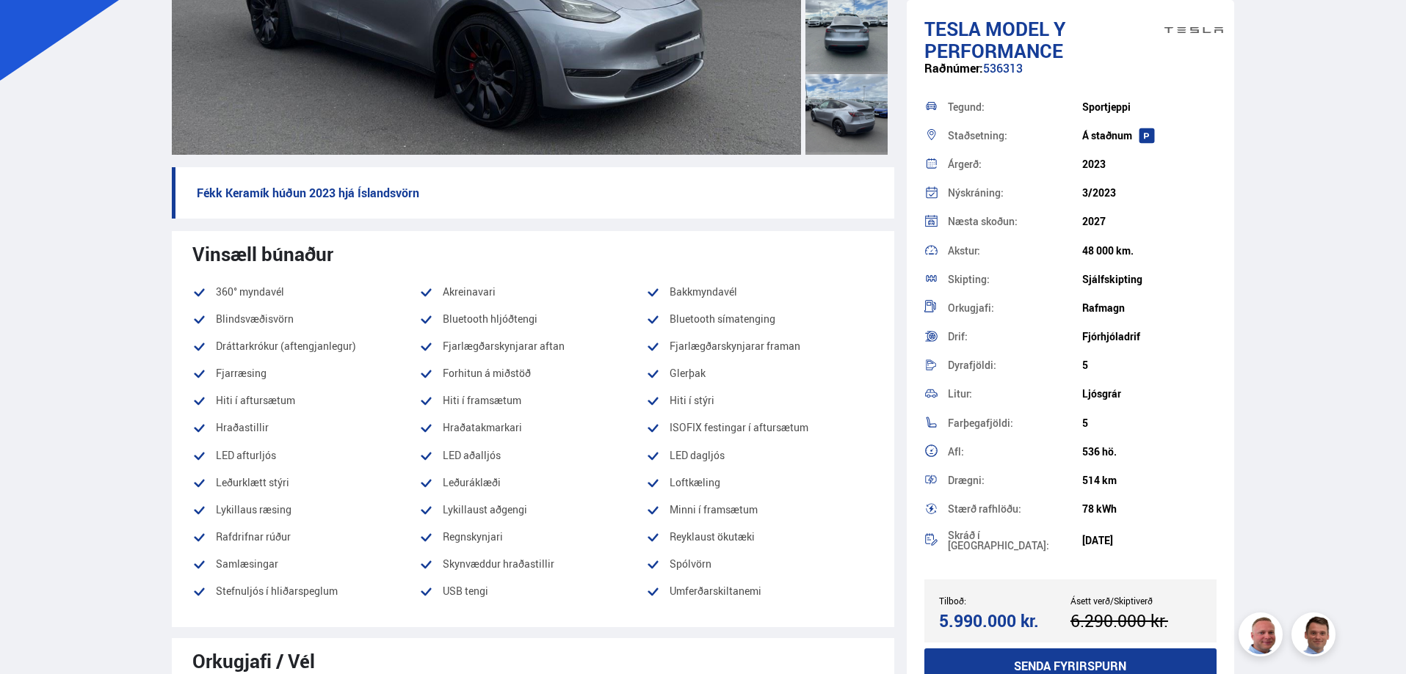
scroll to position [367, 0]
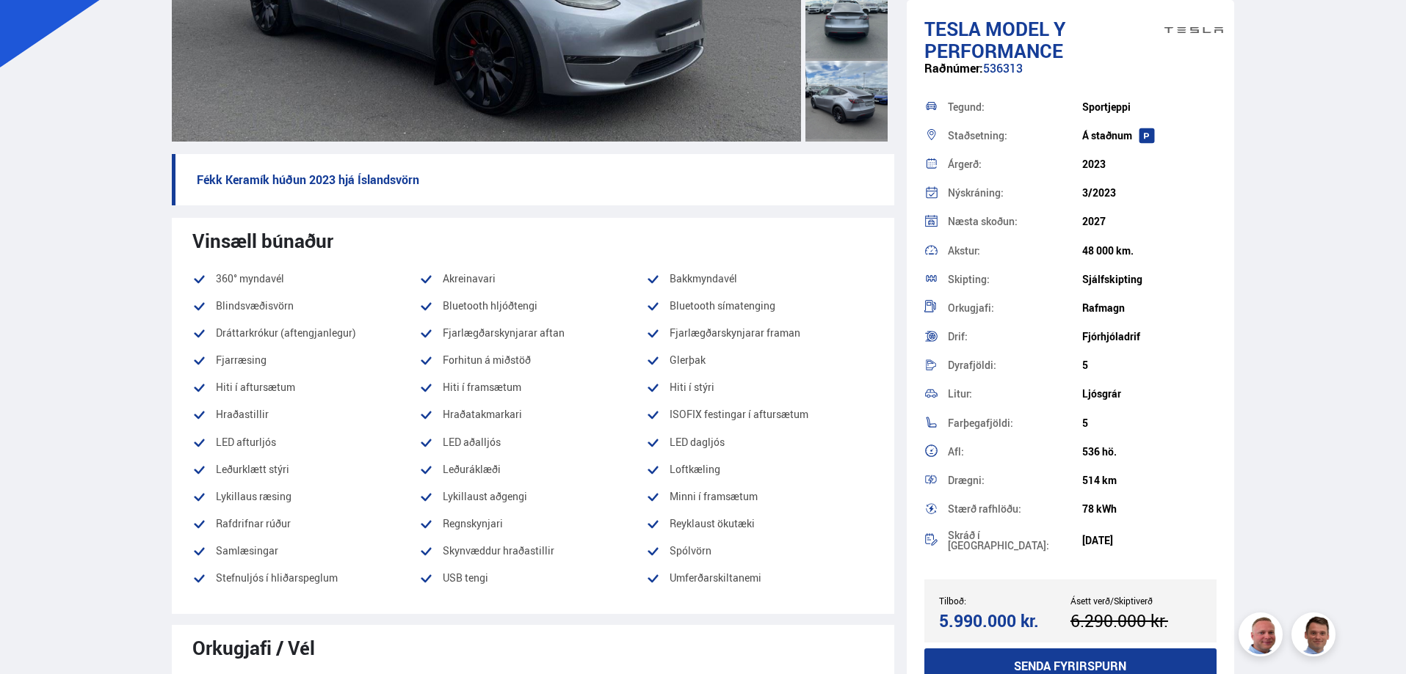
drag, startPoint x: 149, startPoint y: 233, endPoint x: 162, endPoint y: 242, distance: 16.3
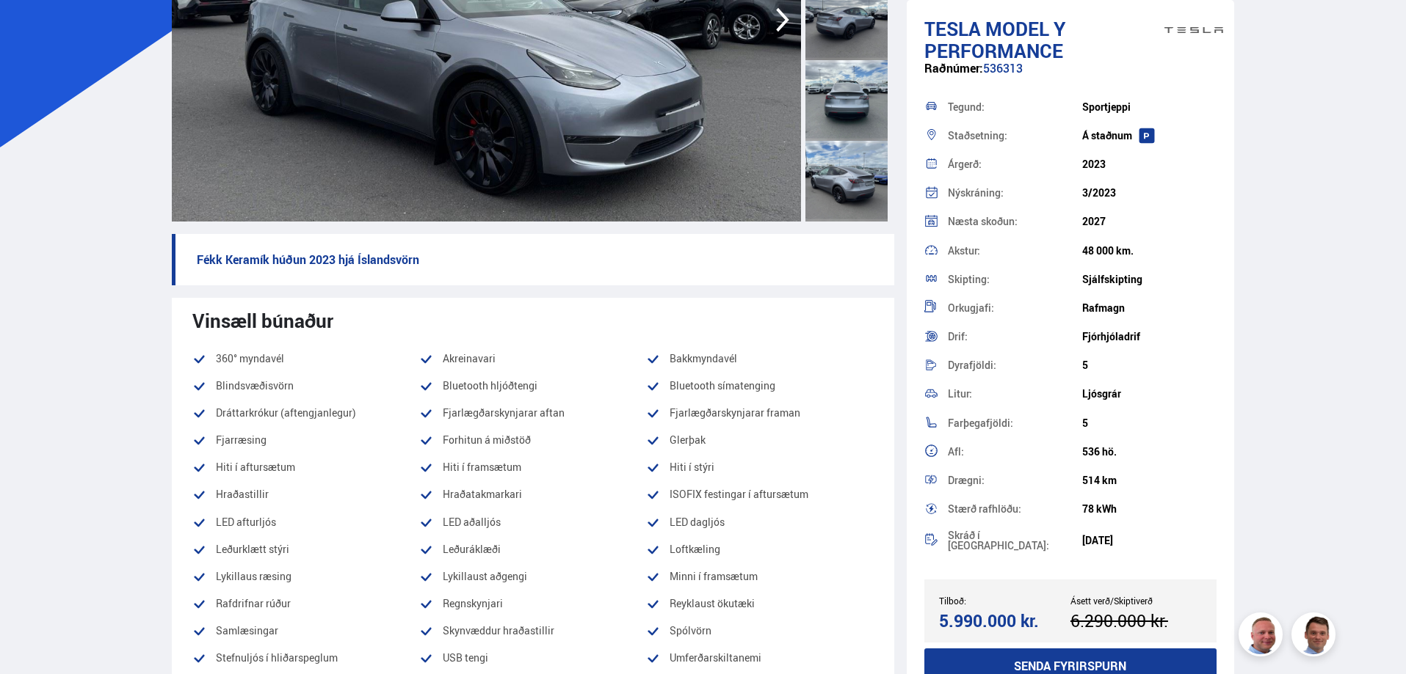
scroll to position [0, 0]
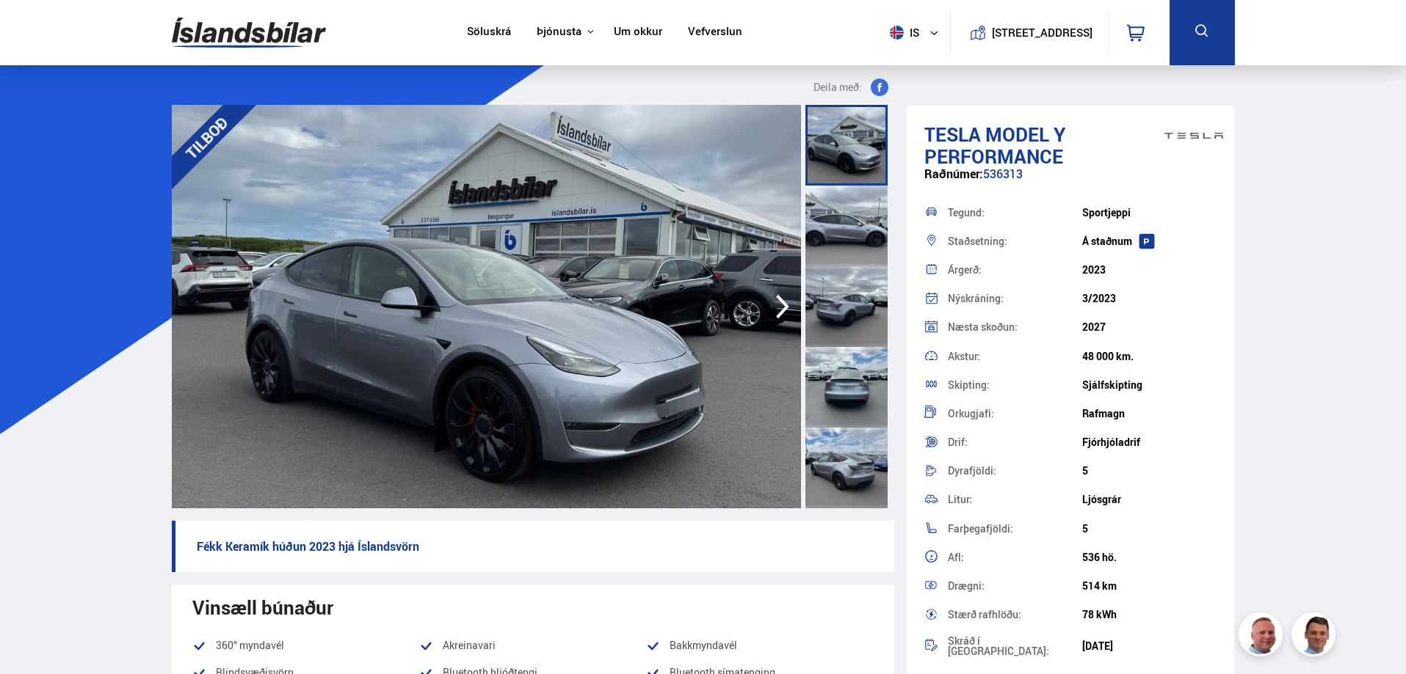
click at [827, 221] on div at bounding box center [846, 226] width 82 height 81
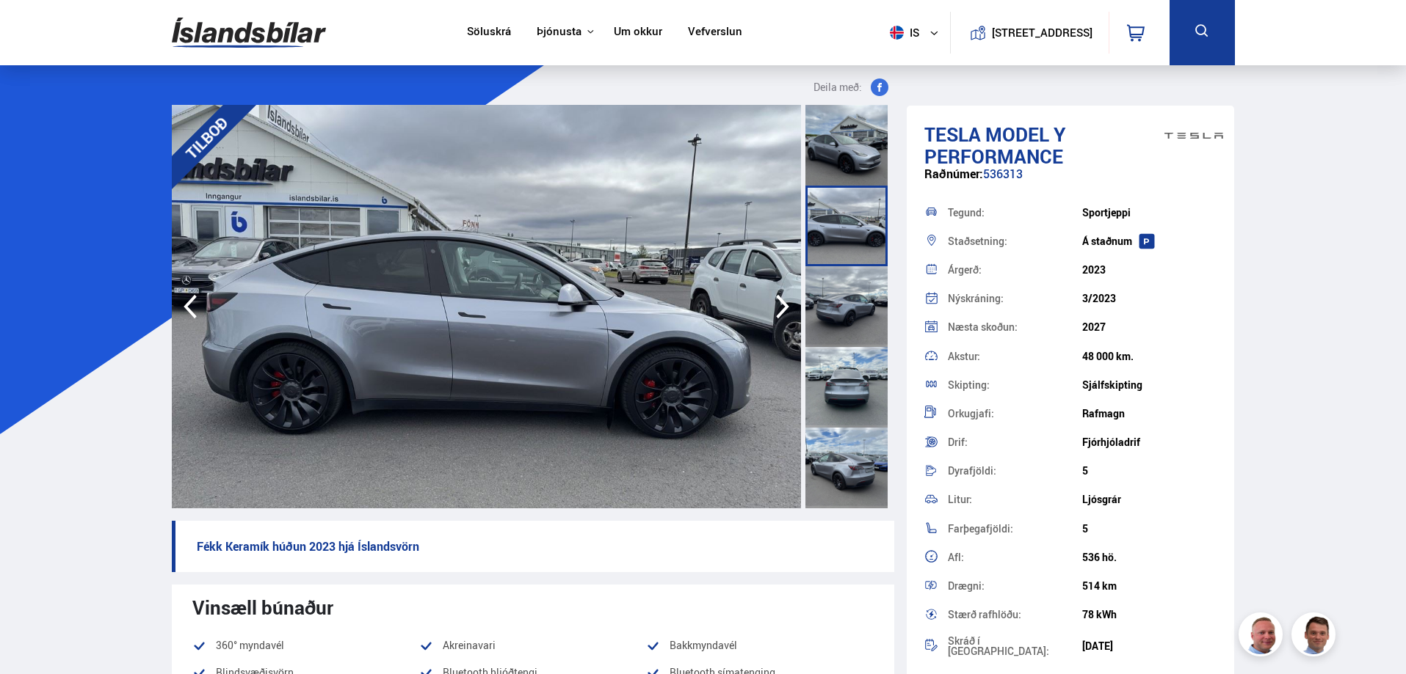
click at [830, 288] on div at bounding box center [846, 306] width 82 height 81
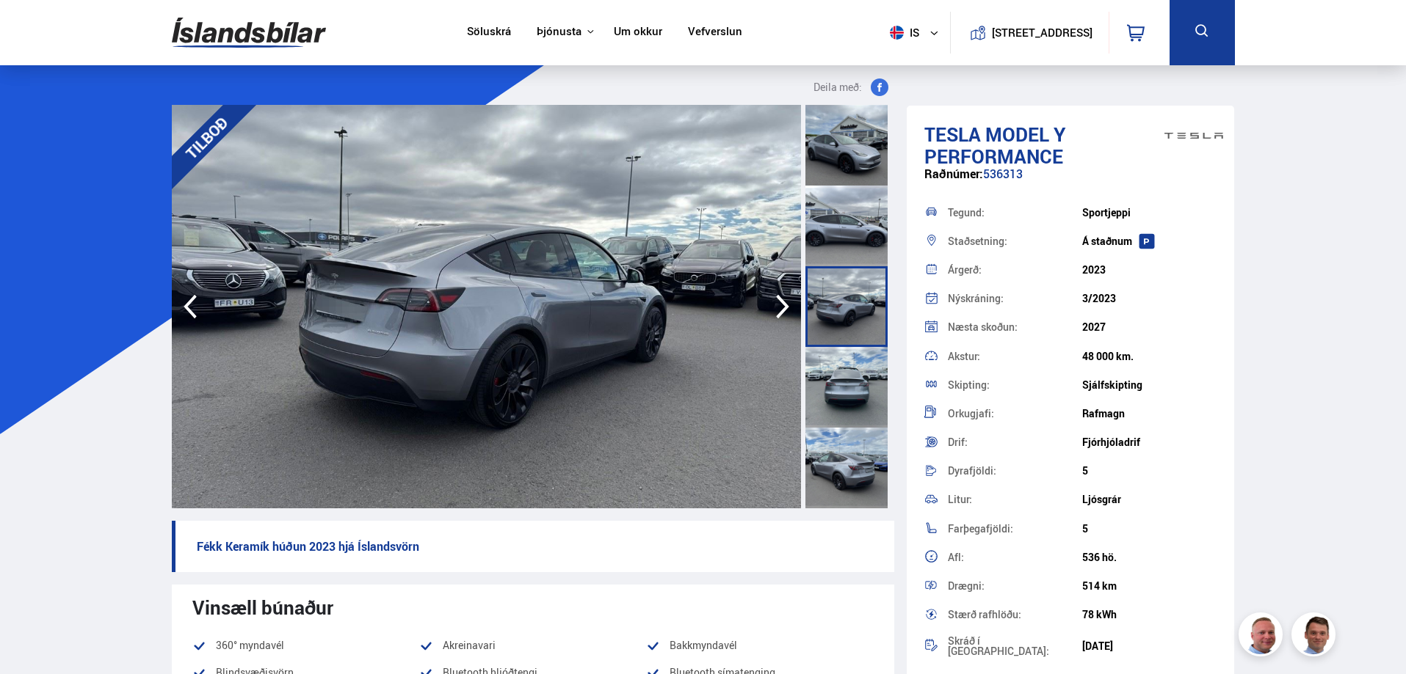
click at [857, 383] on div at bounding box center [846, 387] width 82 height 81
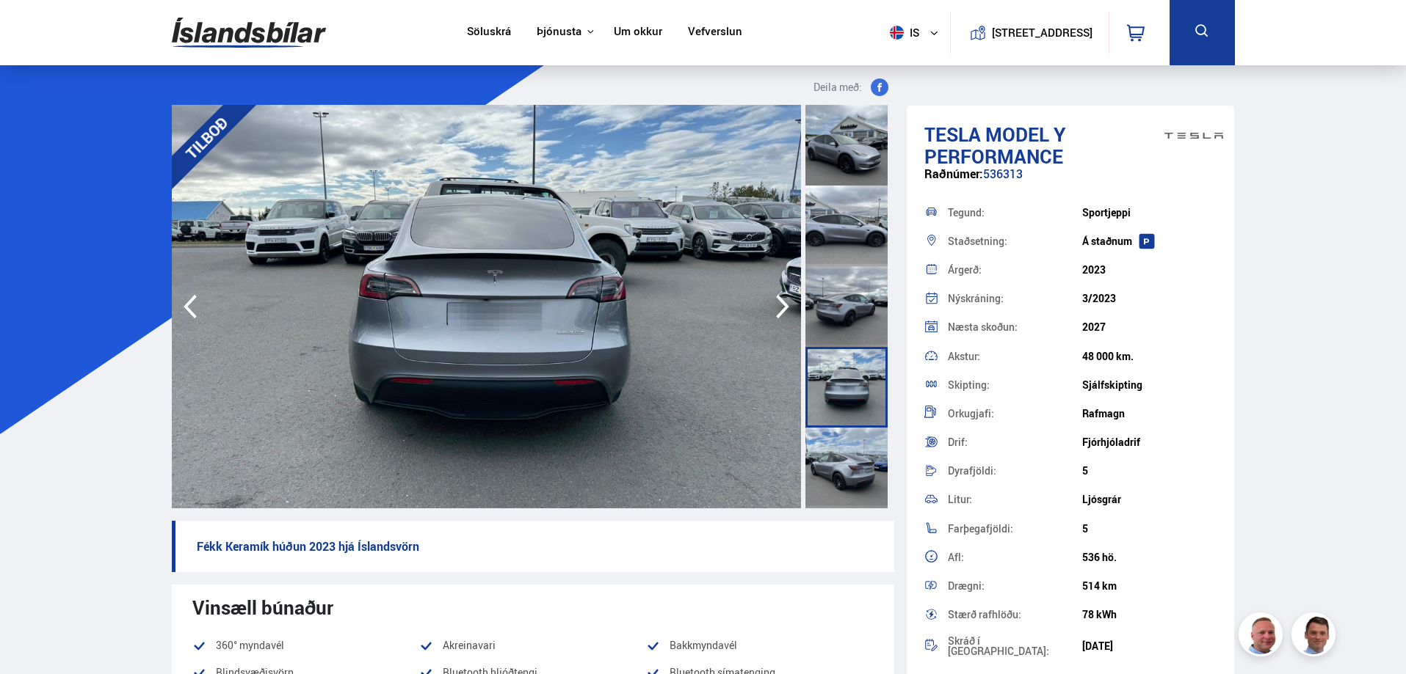
click at [851, 465] on div at bounding box center [846, 468] width 82 height 81
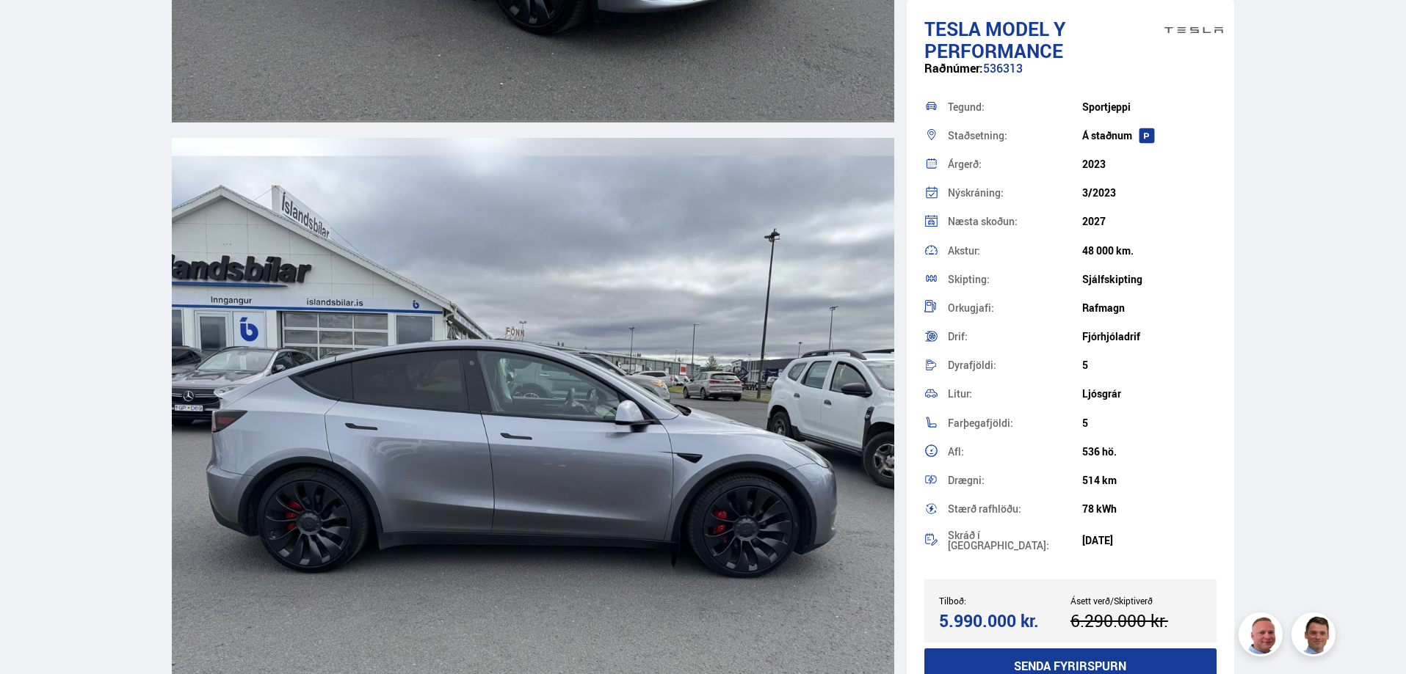
scroll to position [2642, 0]
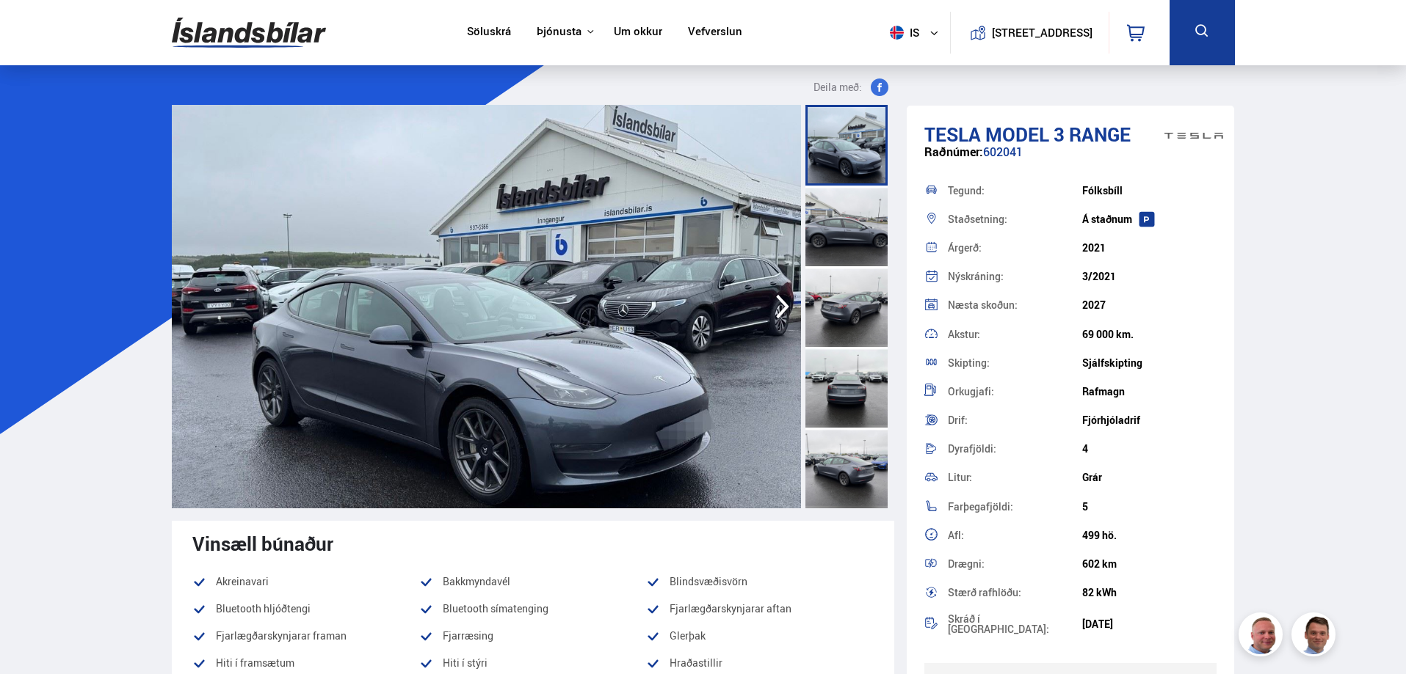
click at [843, 208] on div at bounding box center [846, 226] width 82 height 81
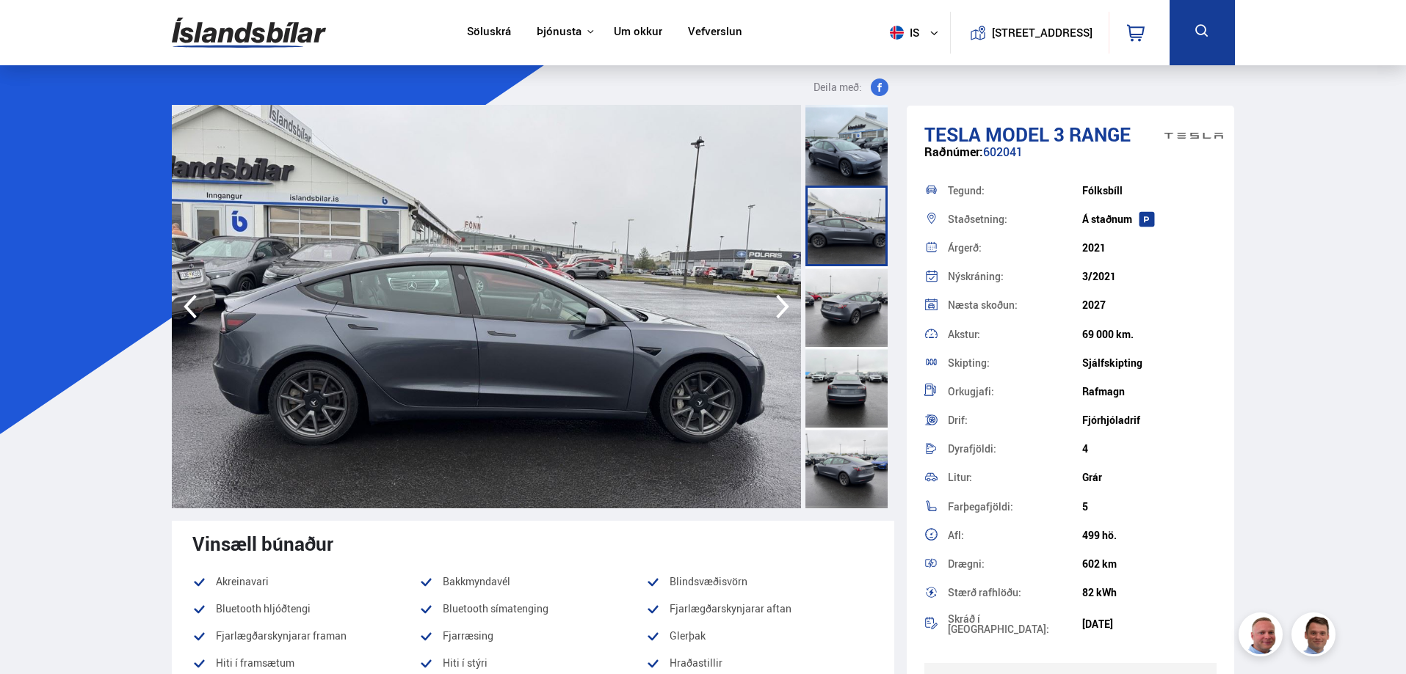
click at [848, 294] on div at bounding box center [846, 306] width 82 height 81
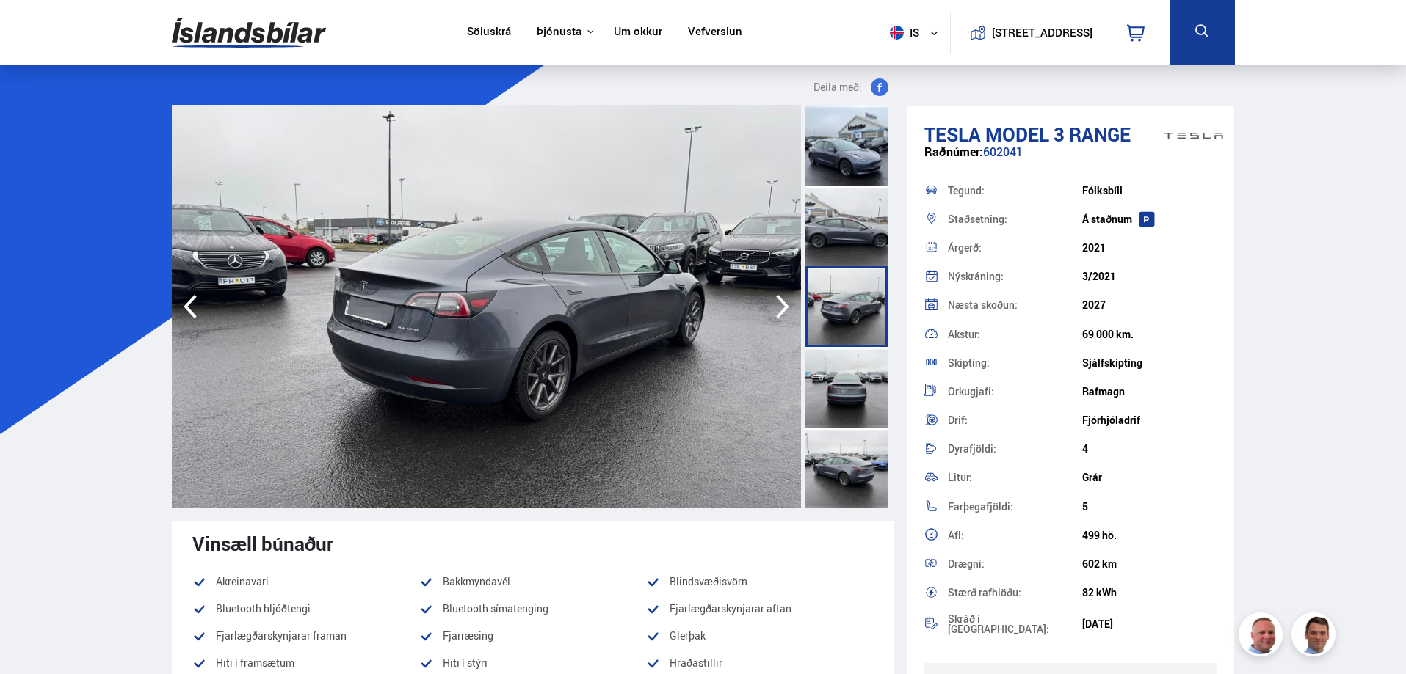
click at [851, 357] on div at bounding box center [846, 387] width 82 height 81
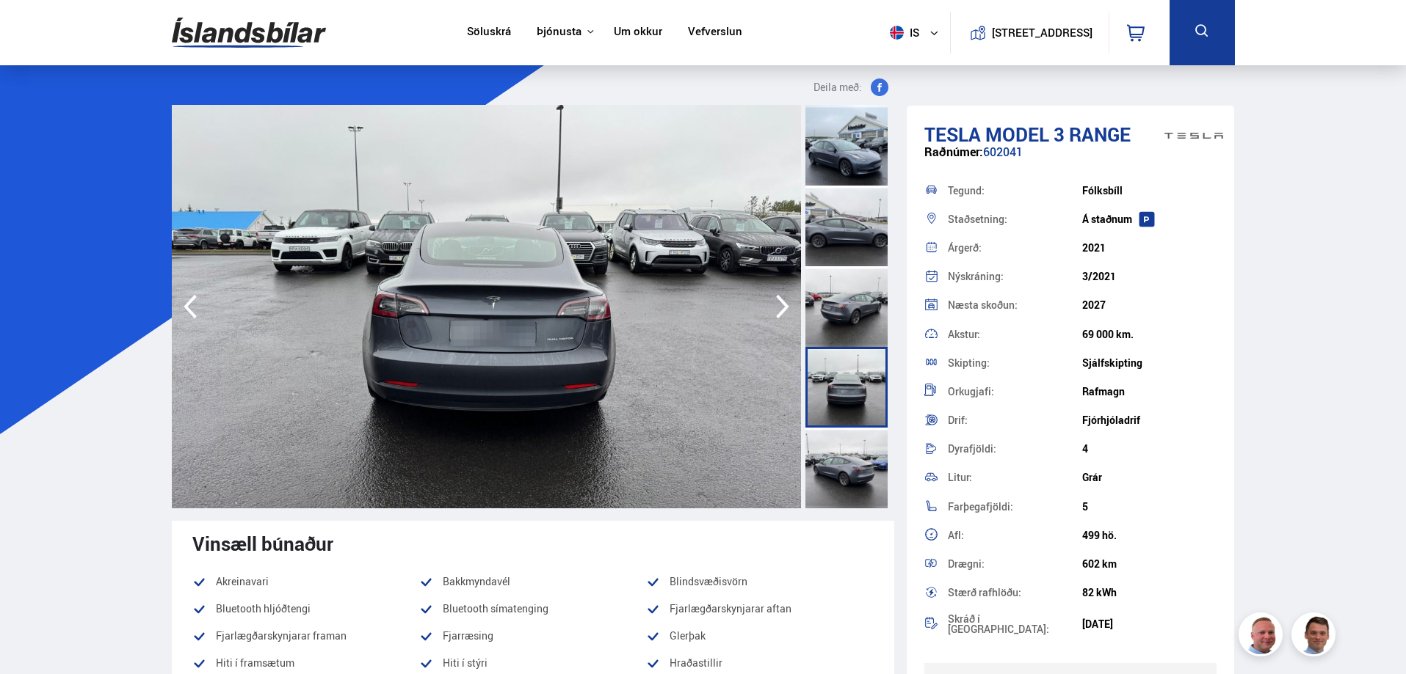
click at [829, 476] on div at bounding box center [846, 468] width 82 height 81
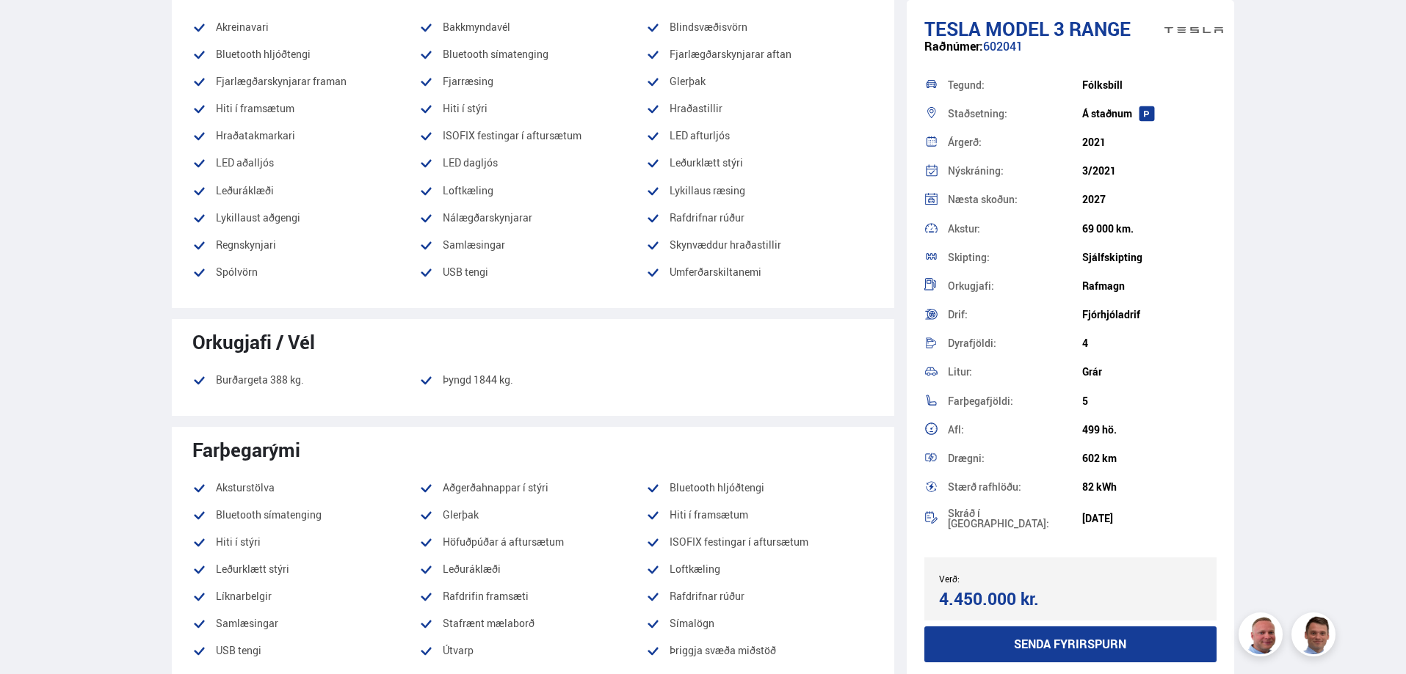
scroll to position [807, 0]
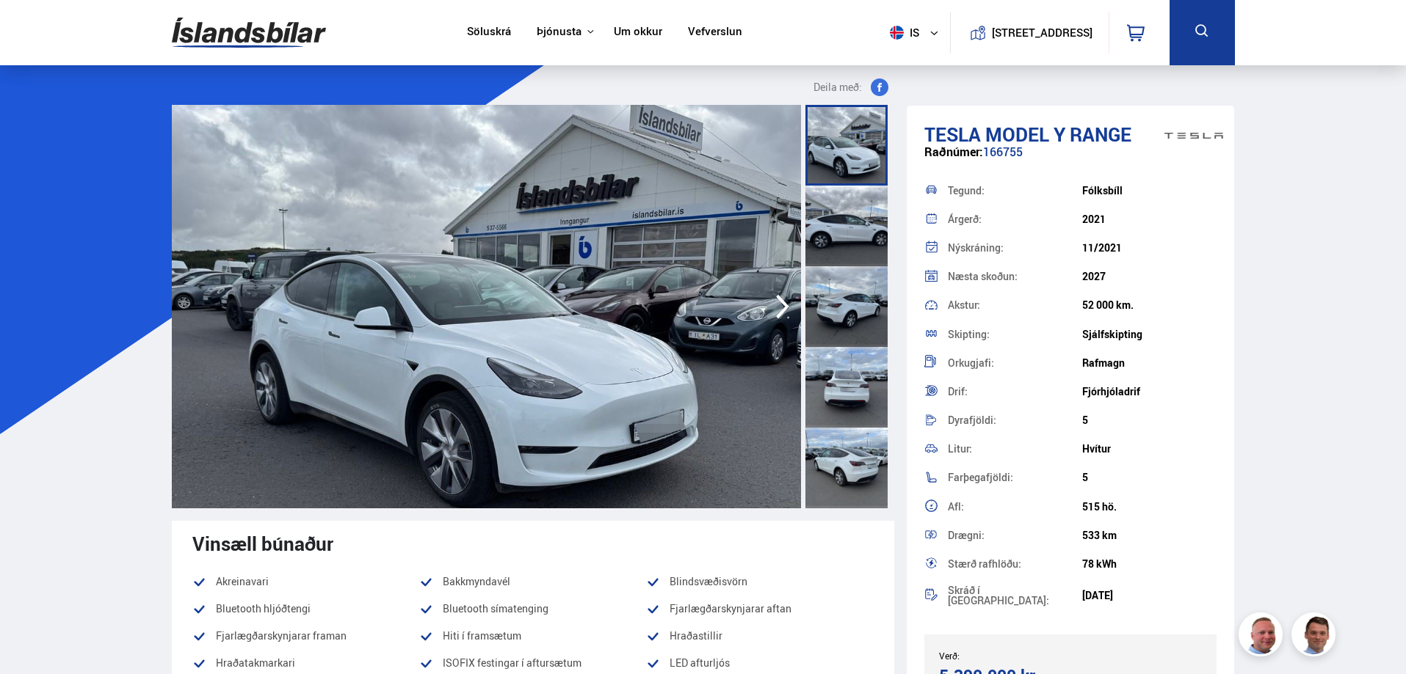
click at [874, 216] on div at bounding box center [846, 226] width 82 height 81
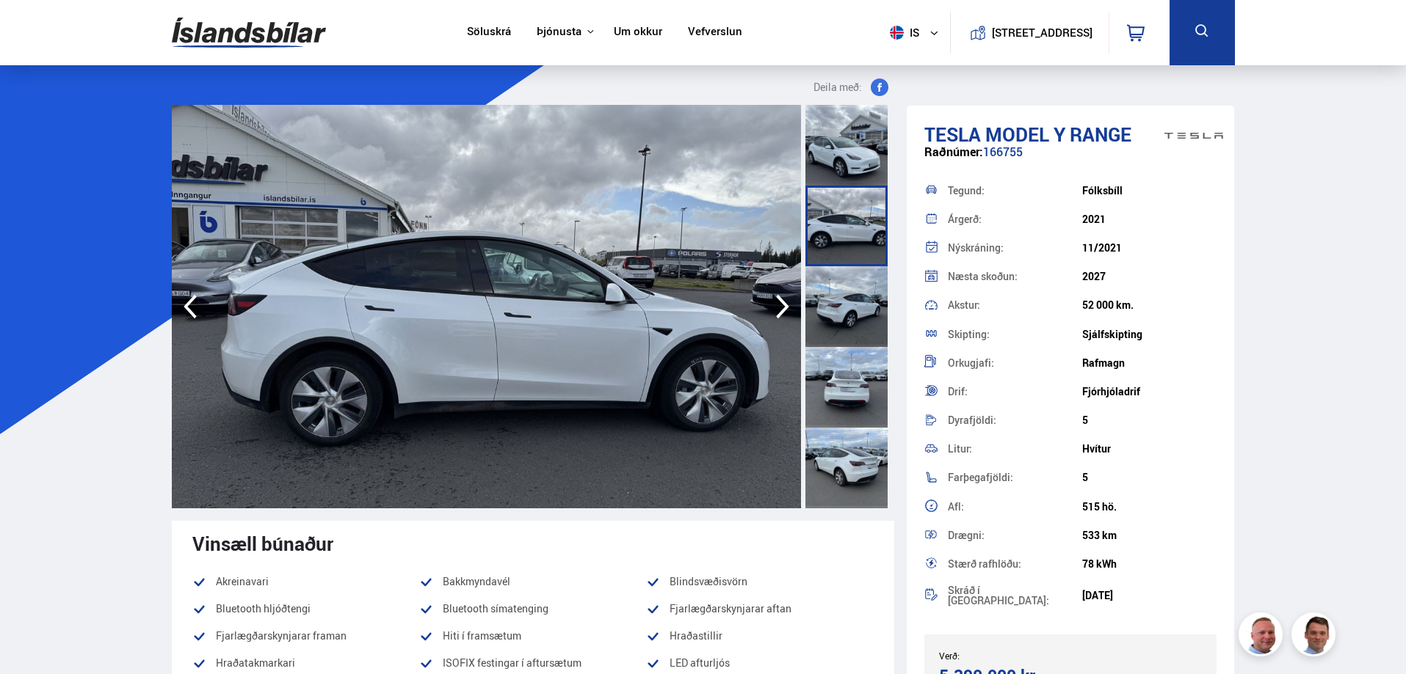
click at [865, 313] on div at bounding box center [846, 306] width 82 height 81
